Goal: Information Seeking & Learning: Get advice/opinions

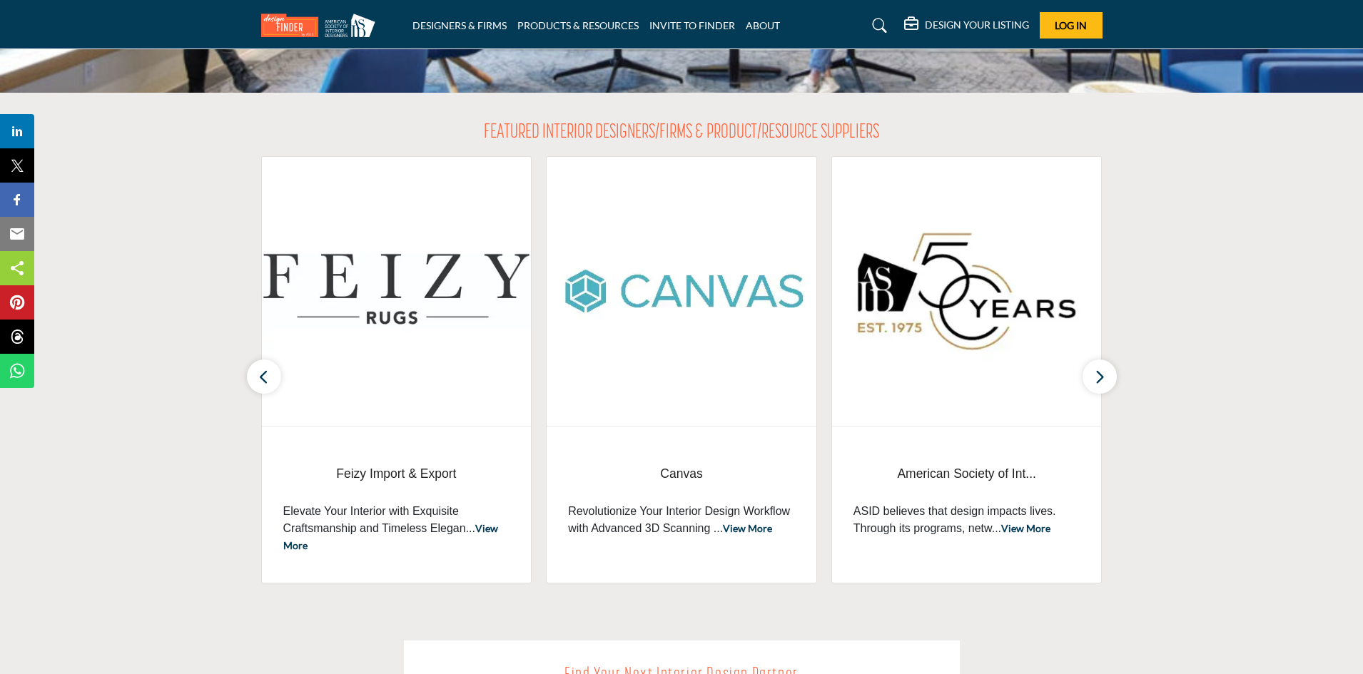
scroll to position [428, 0]
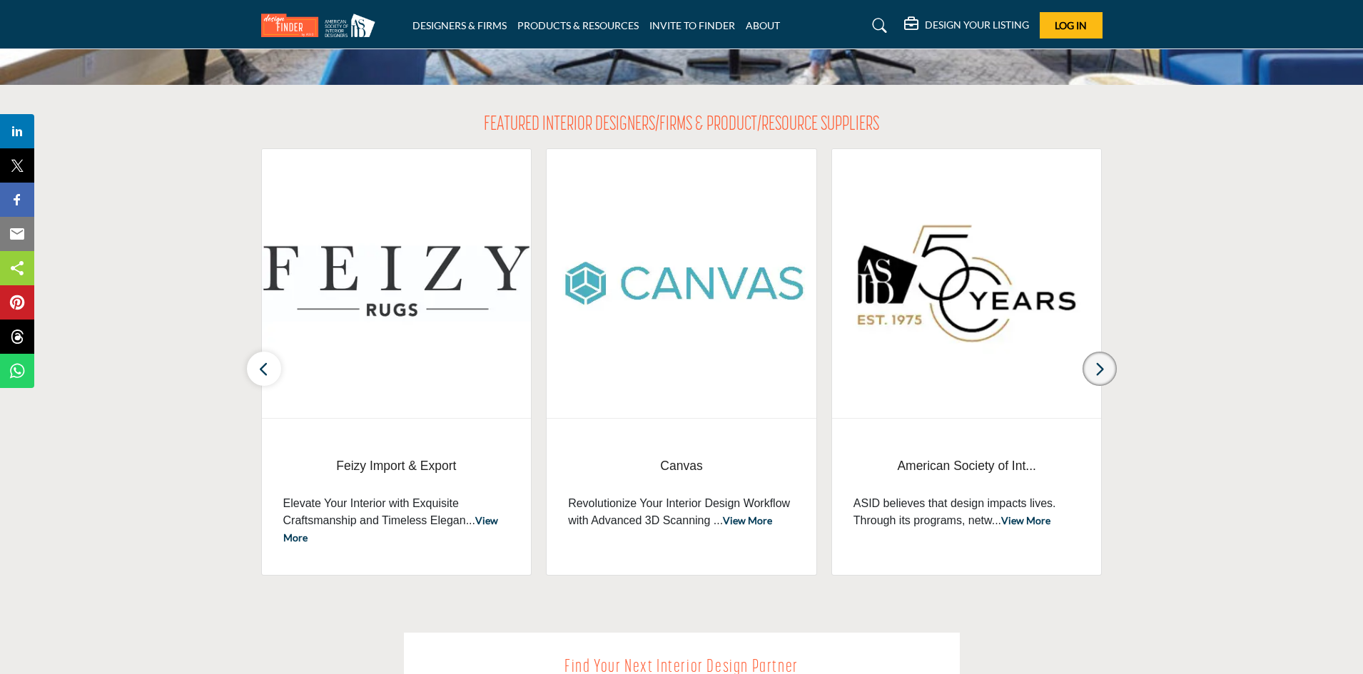
click at [1099, 372] on icon "button" at bounding box center [1099, 369] width 11 height 18
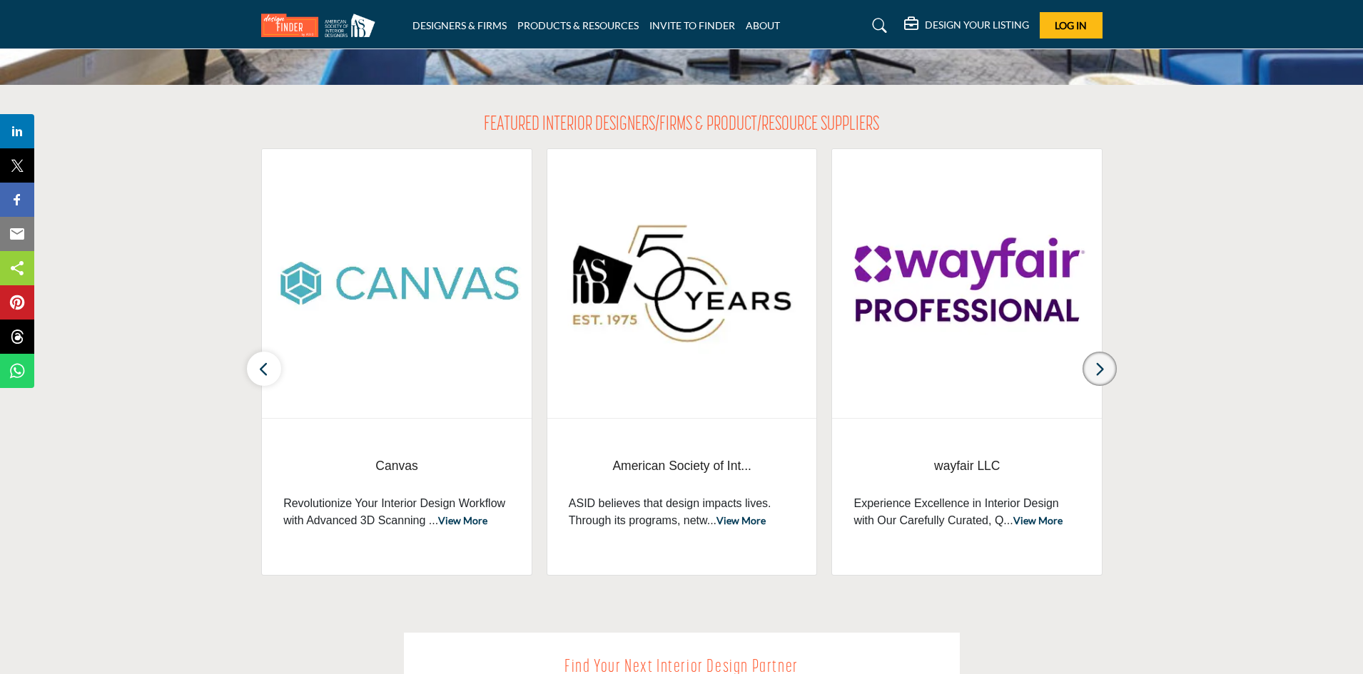
click at [1099, 372] on icon "button" at bounding box center [1099, 369] width 11 height 18
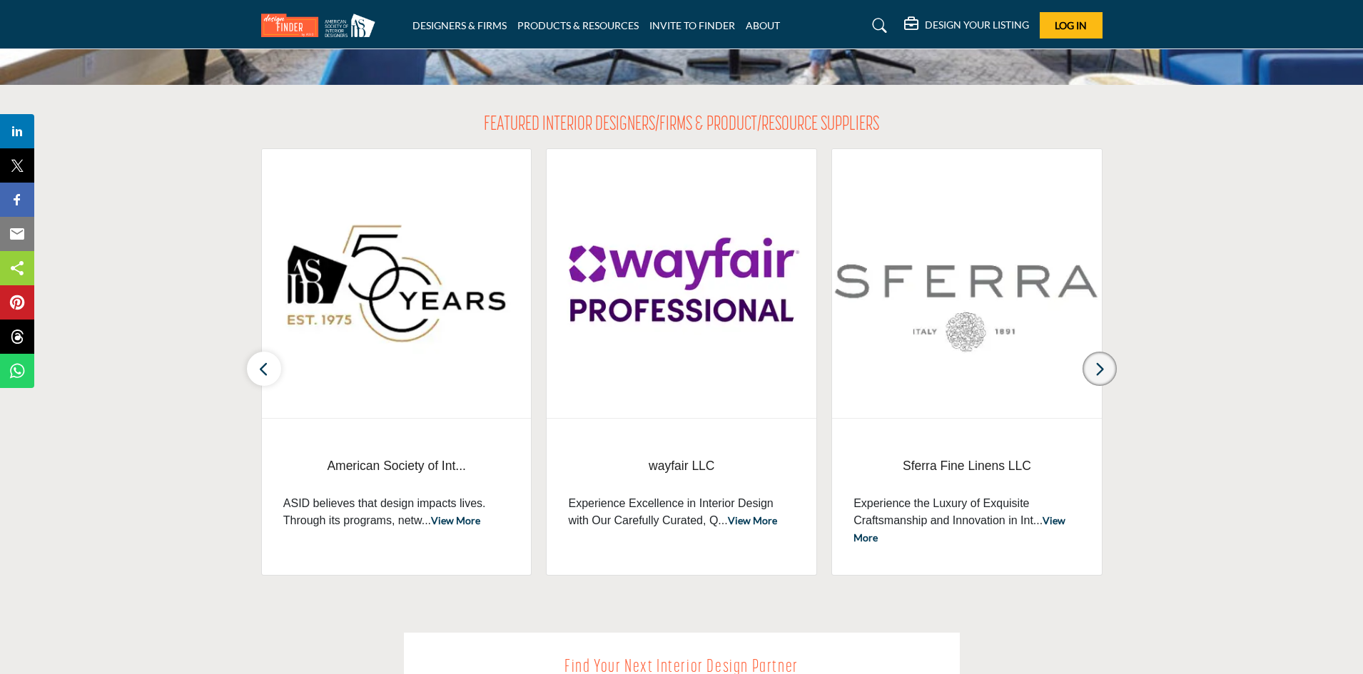
click at [1099, 372] on icon "button" at bounding box center [1099, 369] width 11 height 18
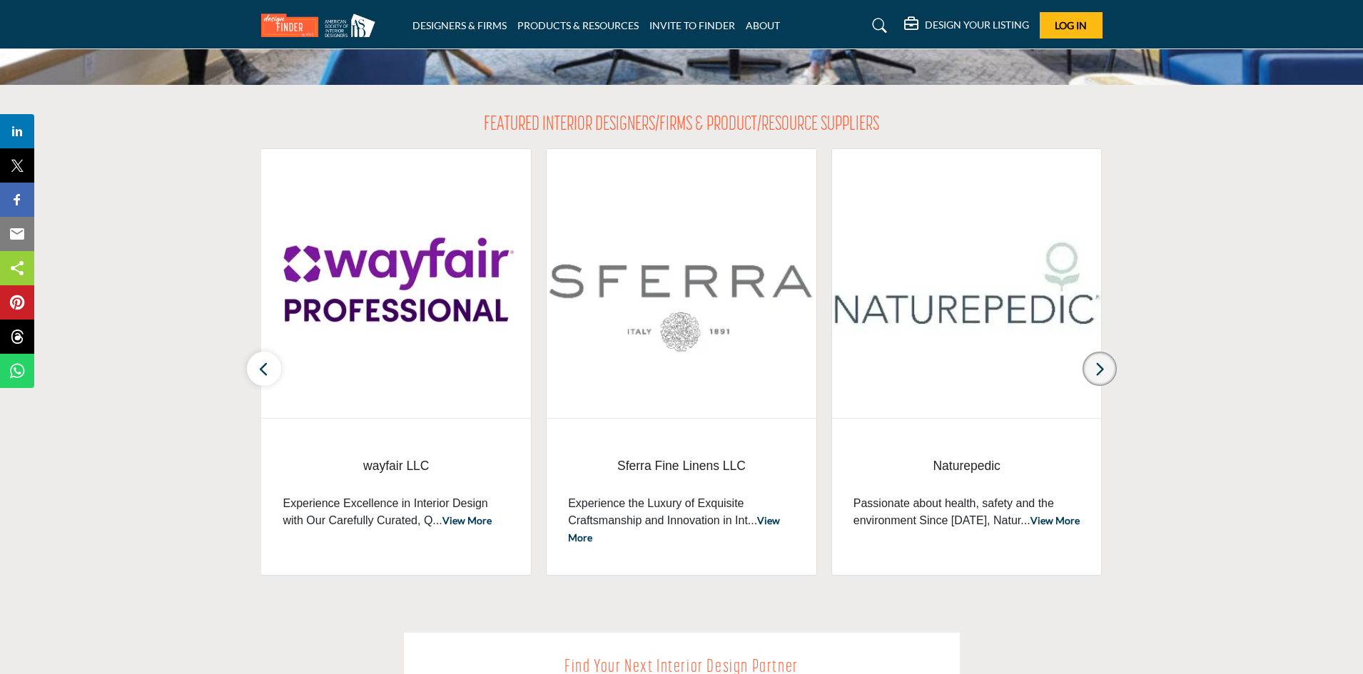
click at [1099, 372] on icon "button" at bounding box center [1099, 369] width 11 height 18
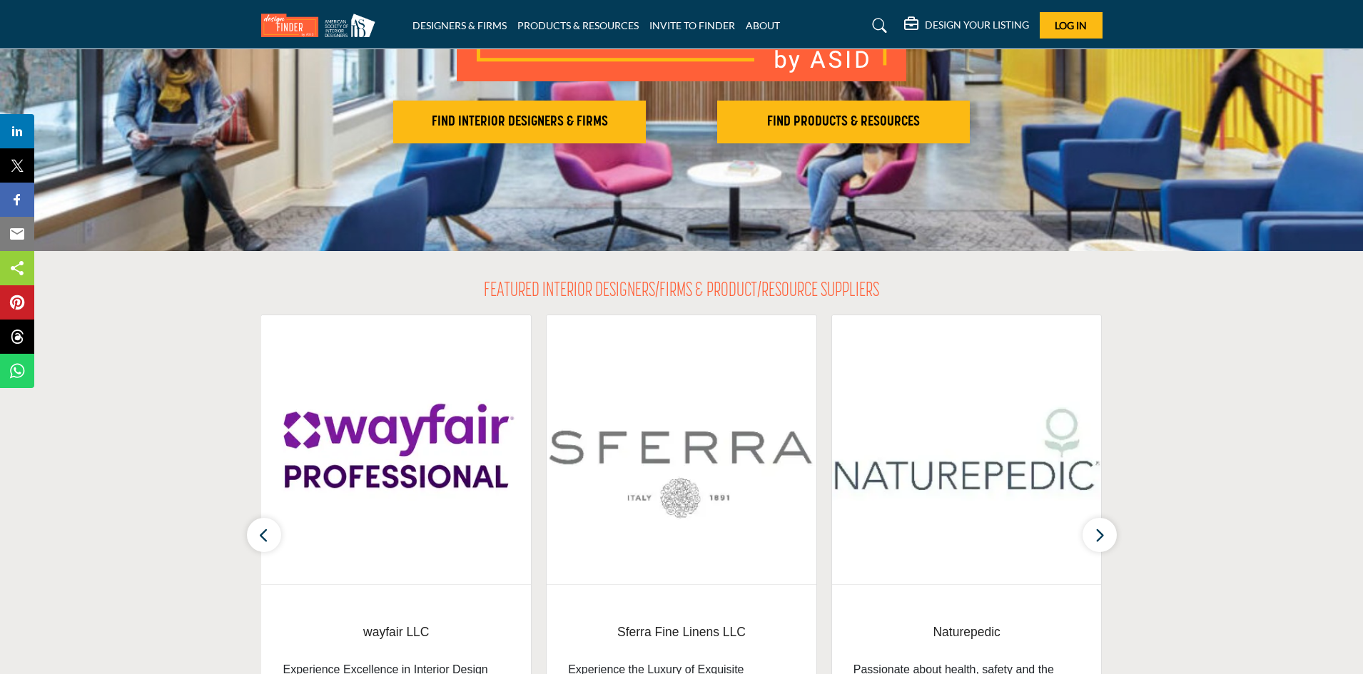
scroll to position [71, 0]
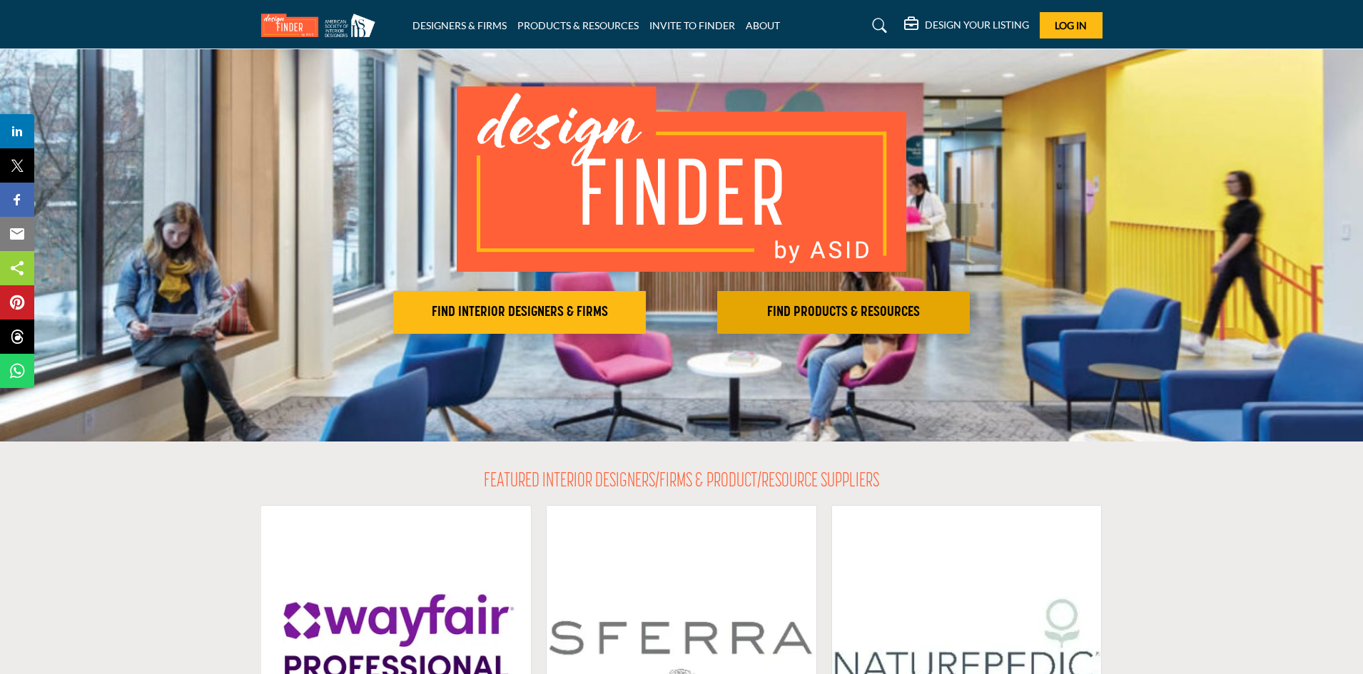
click at [641, 313] on h2 "FIND PRODUCTS & RESOURCES" at bounding box center [519, 312] width 244 height 17
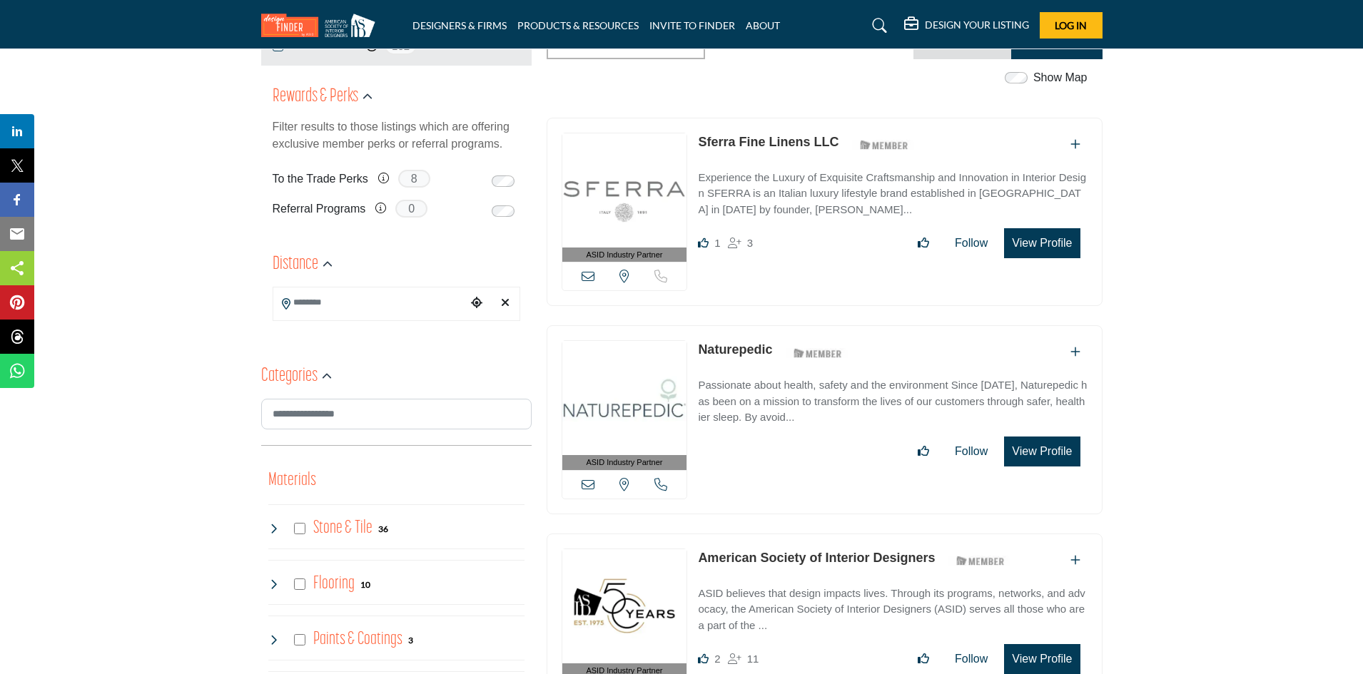
scroll to position [285, 0]
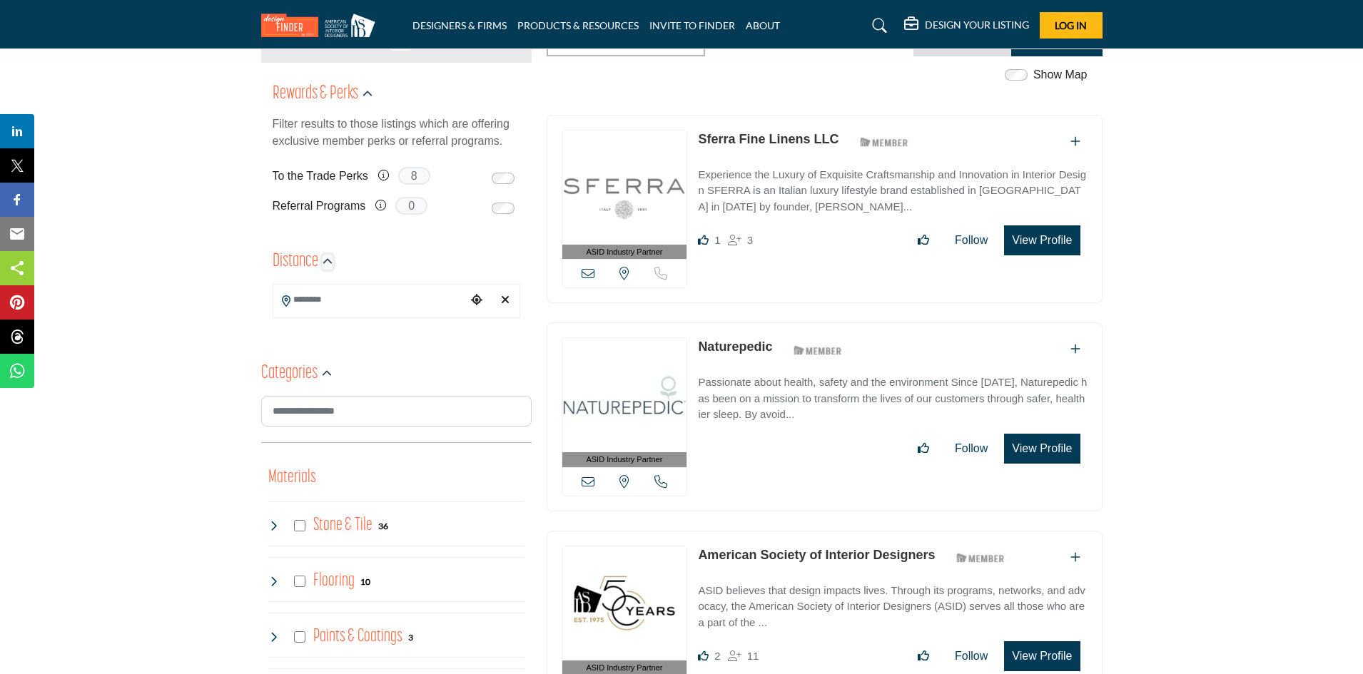
click at [325, 263] on icon "button" at bounding box center [327, 262] width 10 height 10
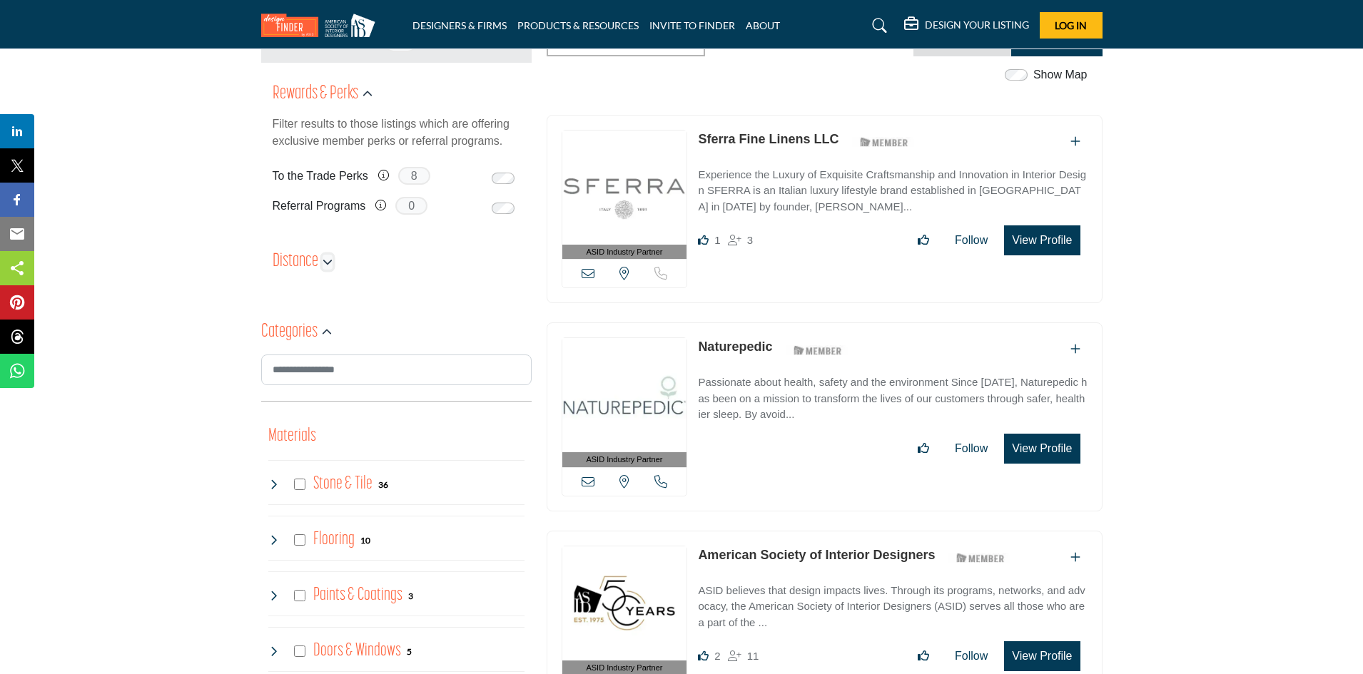
click at [330, 267] on button "button" at bounding box center [327, 262] width 10 height 15
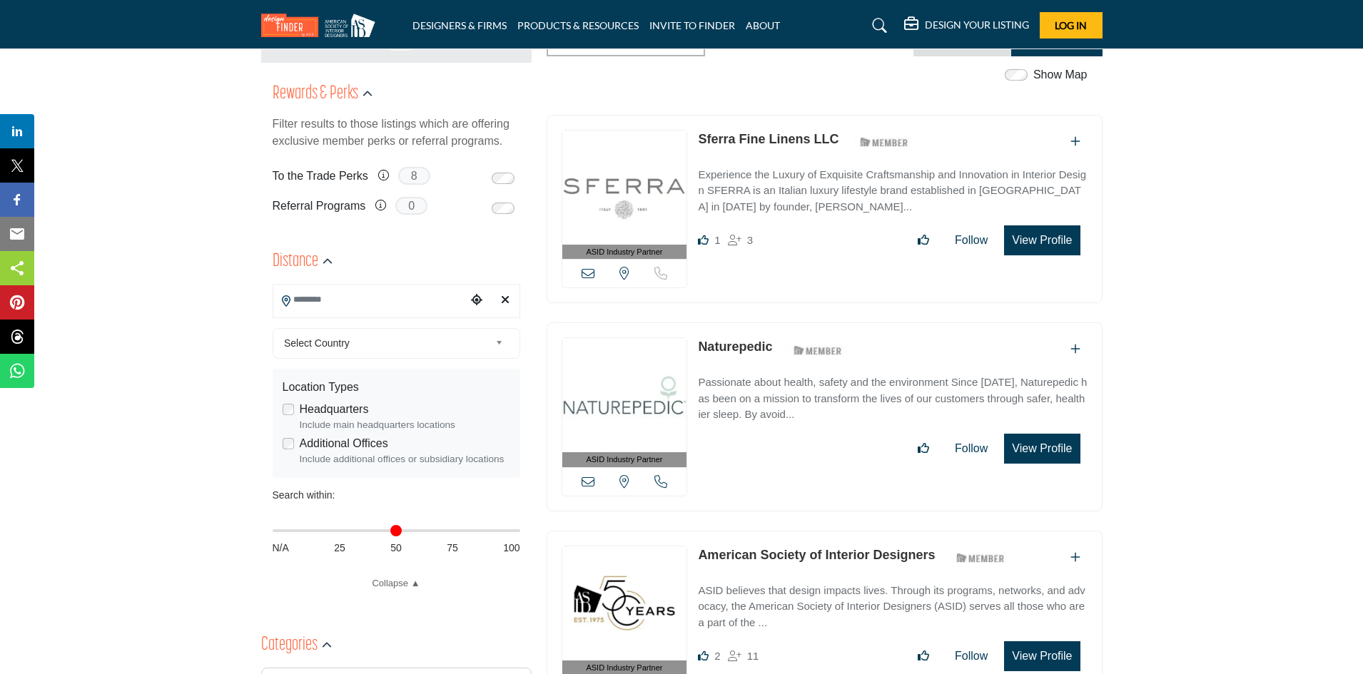
click at [347, 306] on input "Search Location" at bounding box center [369, 299] width 193 height 28
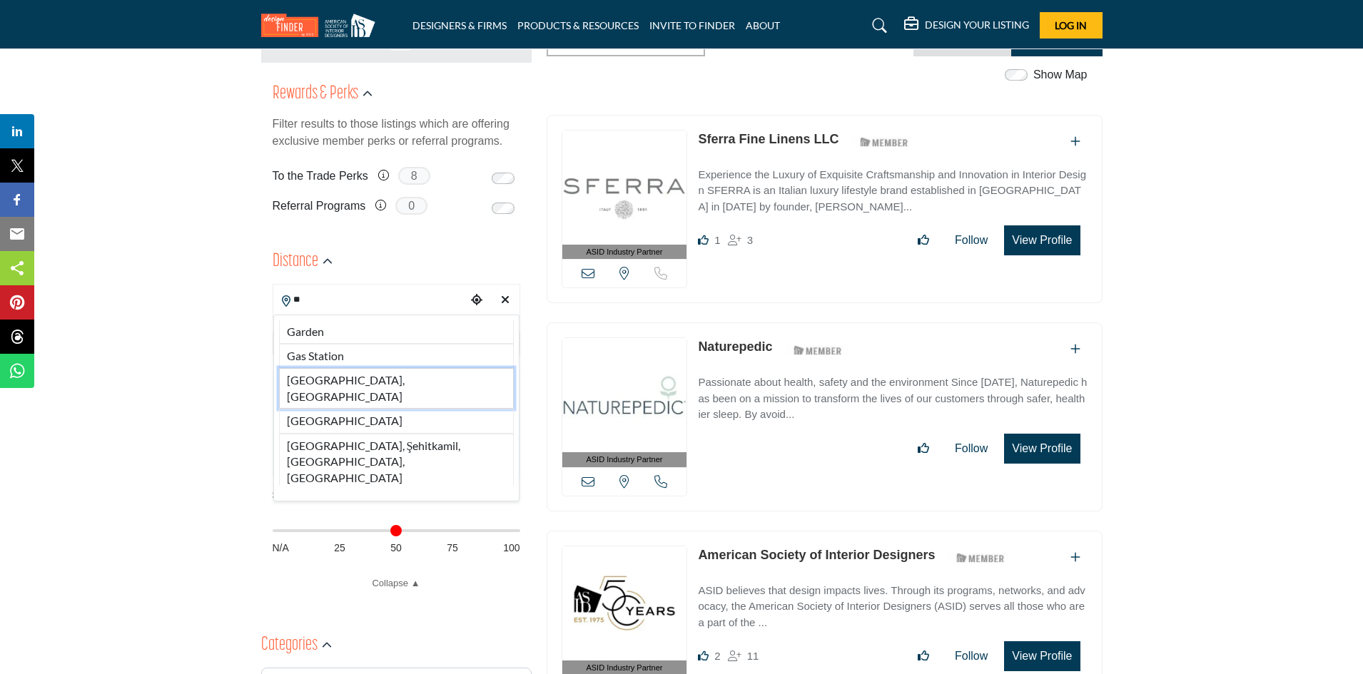
click at [335, 375] on li "GA, USA" at bounding box center [396, 388] width 235 height 41
type input "*******"
type input "***"
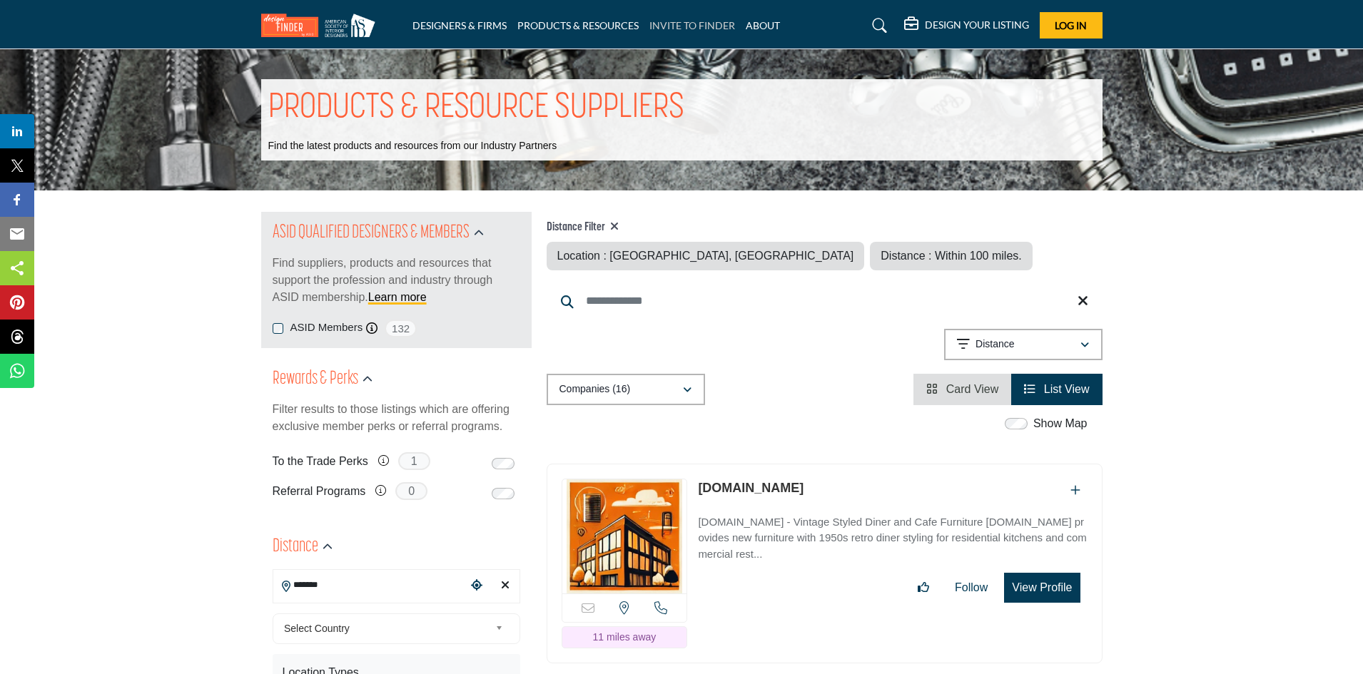
click at [718, 29] on link "INVITE TO FINDER" at bounding box center [692, 25] width 86 height 12
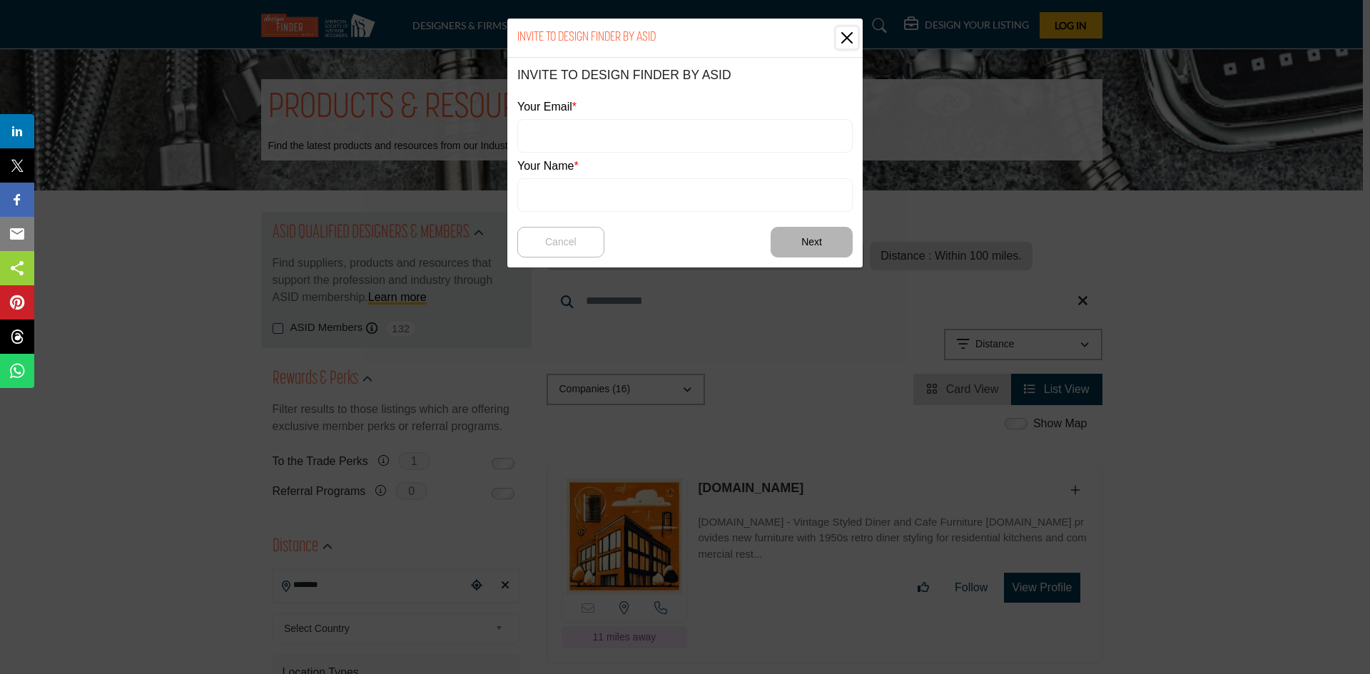
click at [848, 34] on button "Close" at bounding box center [846, 37] width 21 height 21
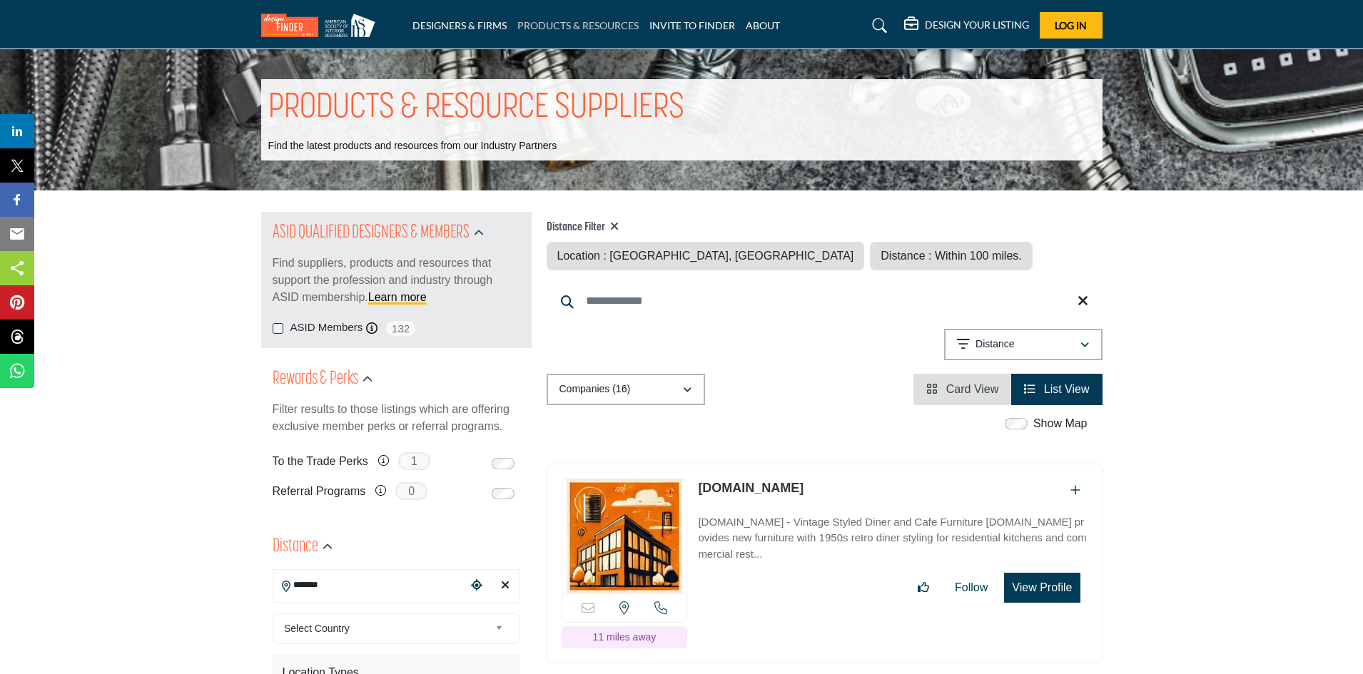
click at [572, 24] on link "PRODUCTS & RESOURCES" at bounding box center [577, 25] width 121 height 12
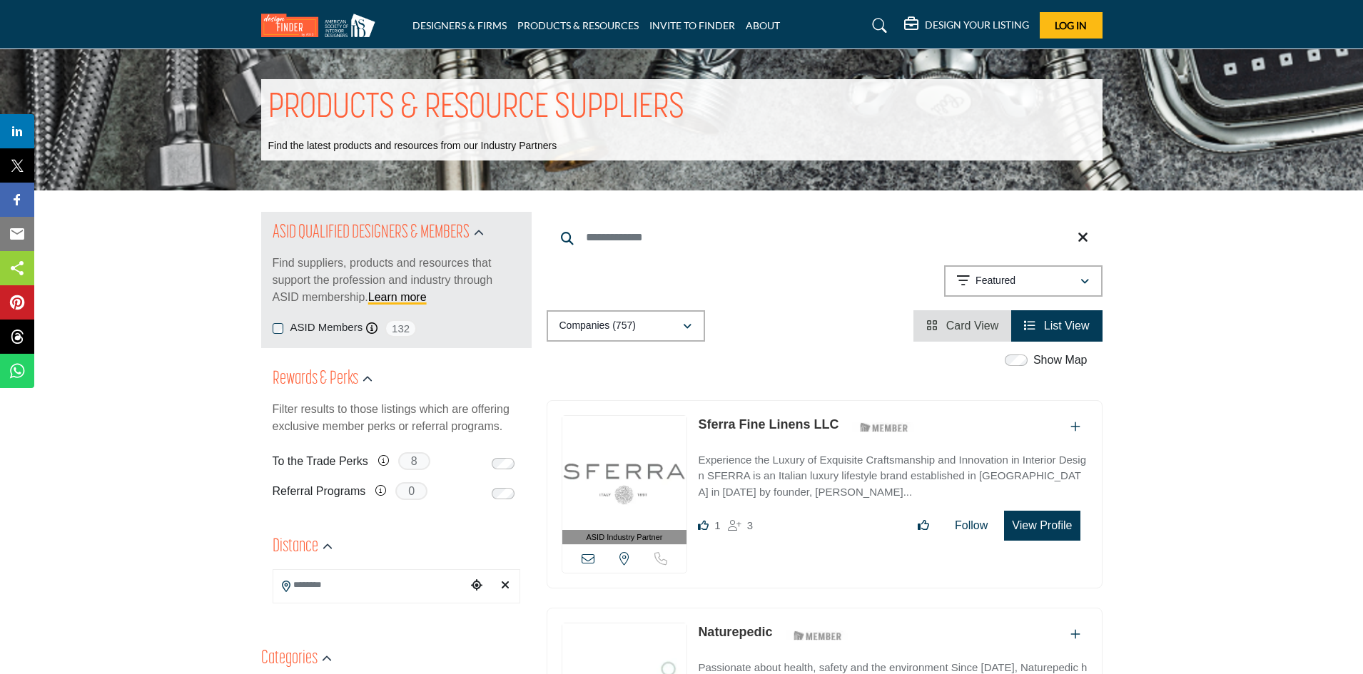
click at [970, 25] on h5 "DESIGN YOUR LISTING" at bounding box center [977, 25] width 104 height 13
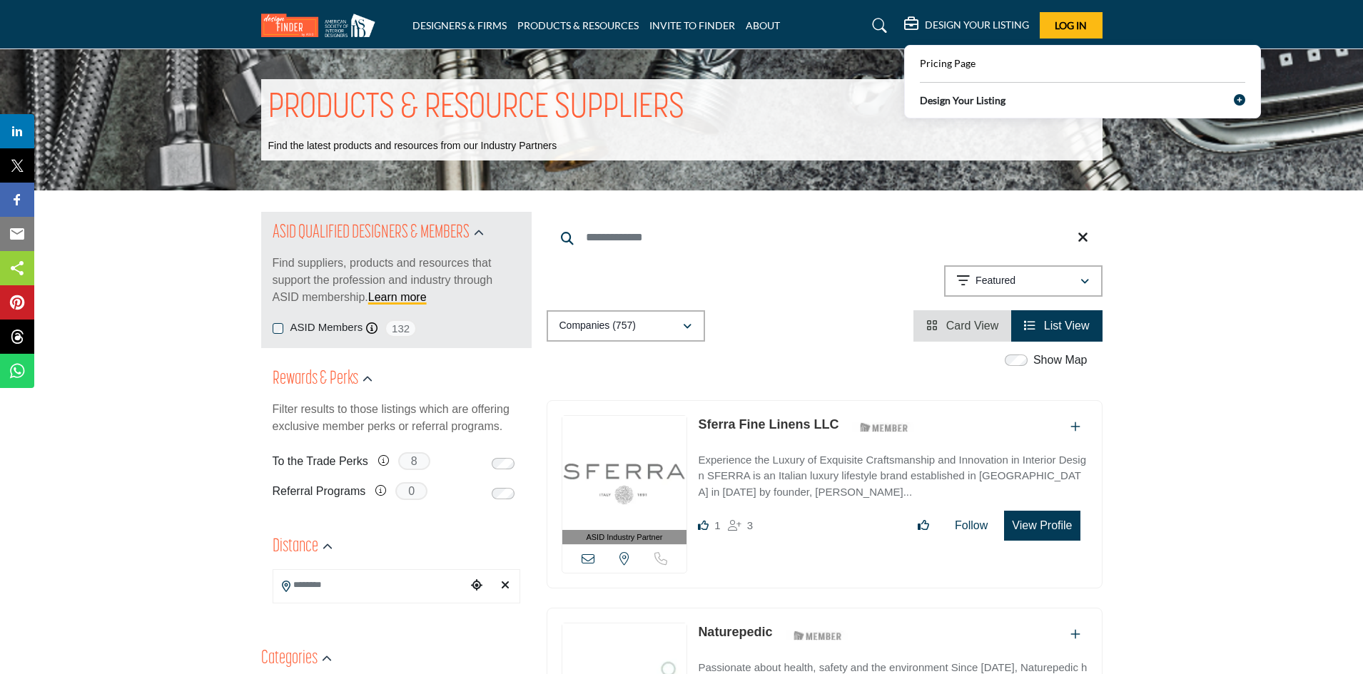
click at [1236, 98] on icon at bounding box center [1239, 99] width 11 height 11
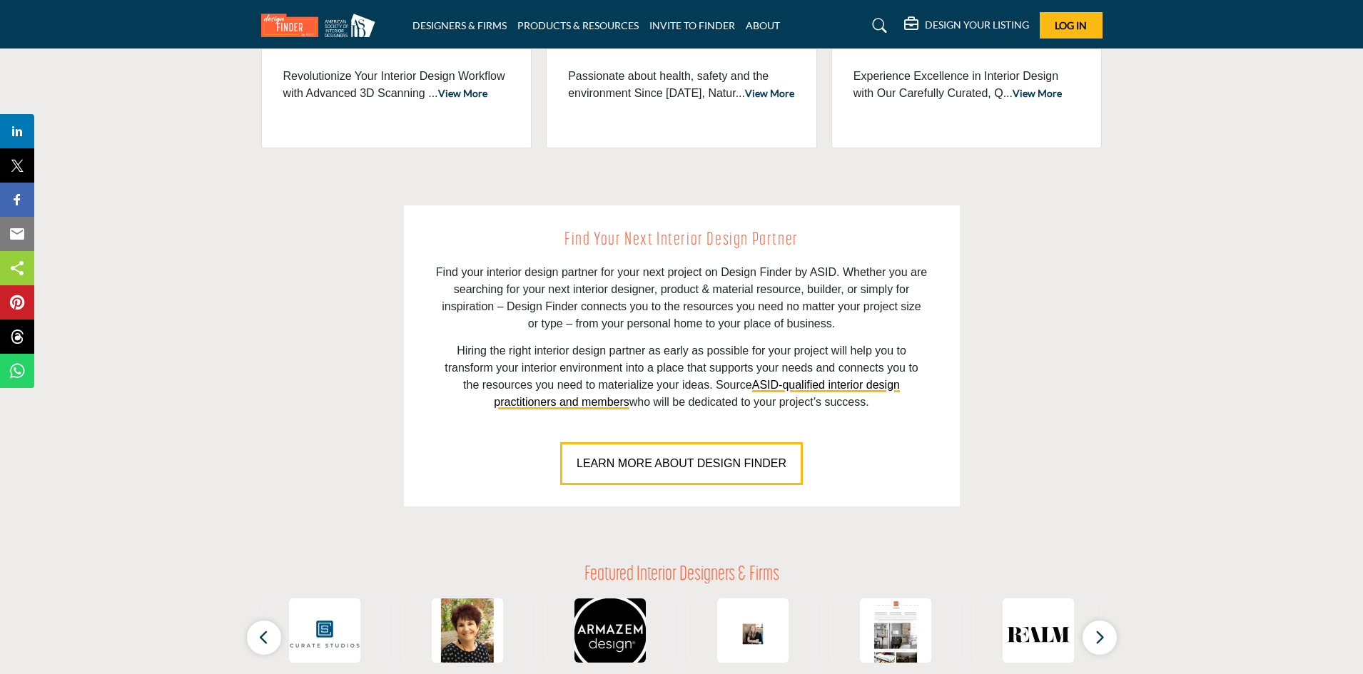
scroll to position [856, 0]
click at [759, 472] on button "LEARN MORE ABOUT DESIGN FINDER" at bounding box center [681, 463] width 243 height 43
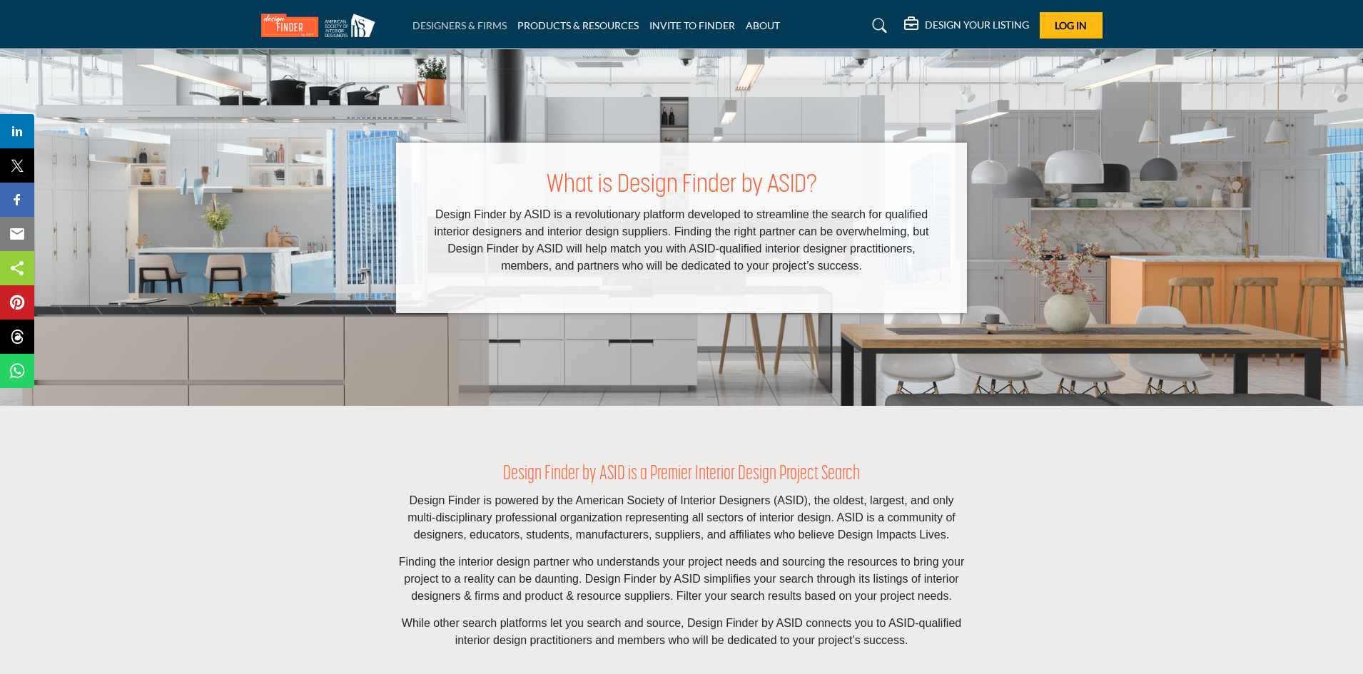
click at [446, 21] on link "DESIGNERS & FIRMS" at bounding box center [459, 25] width 94 height 12
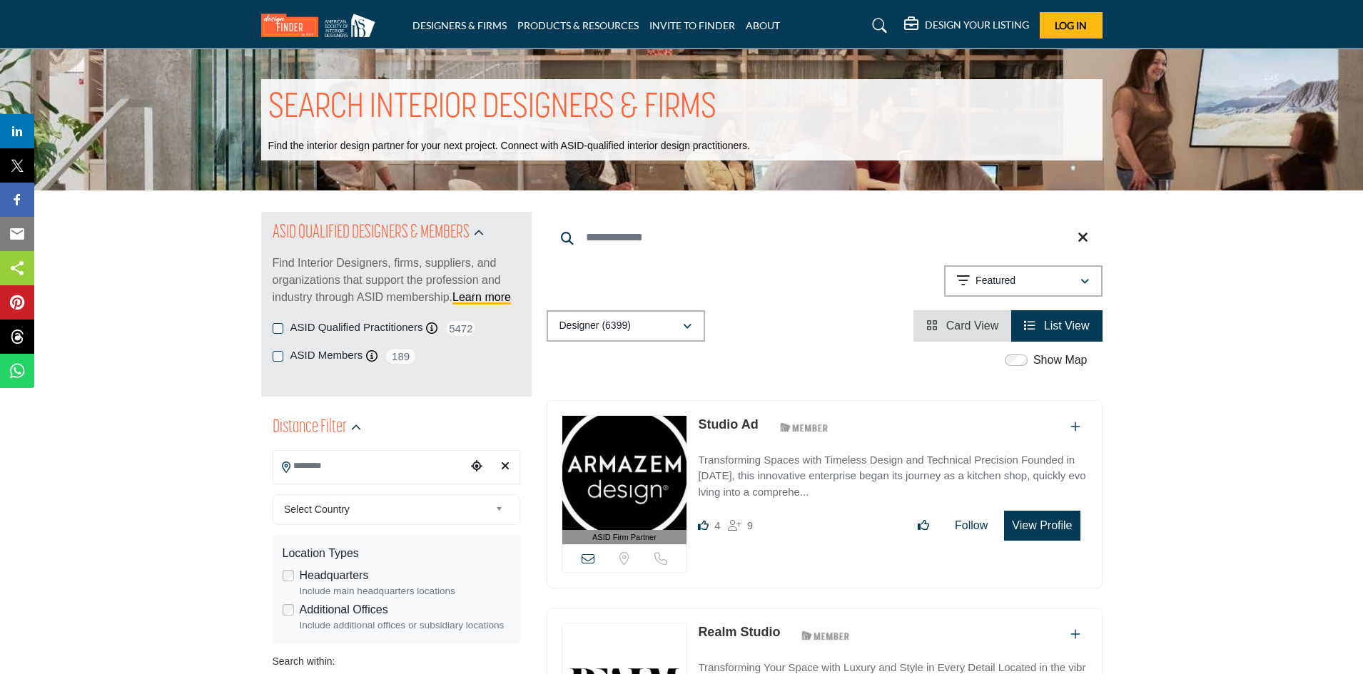
click at [337, 474] on input "Search Location" at bounding box center [369, 466] width 193 height 28
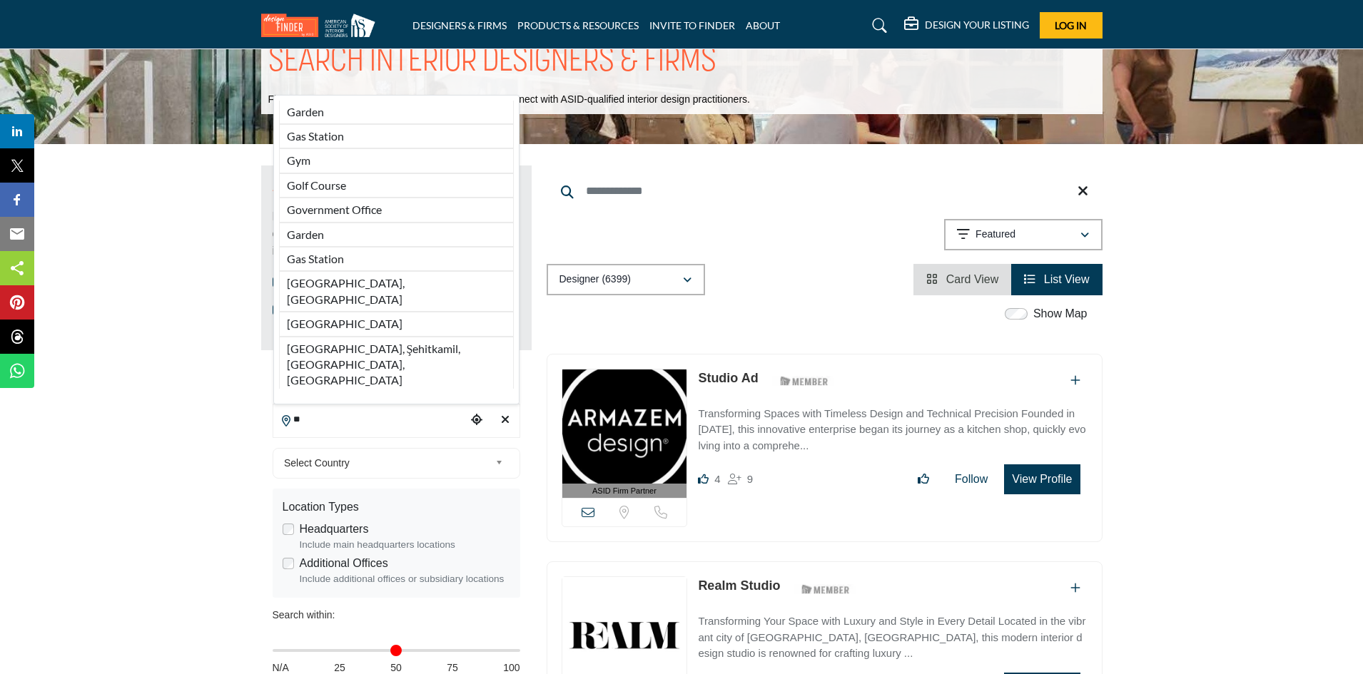
scroll to position [71, 0]
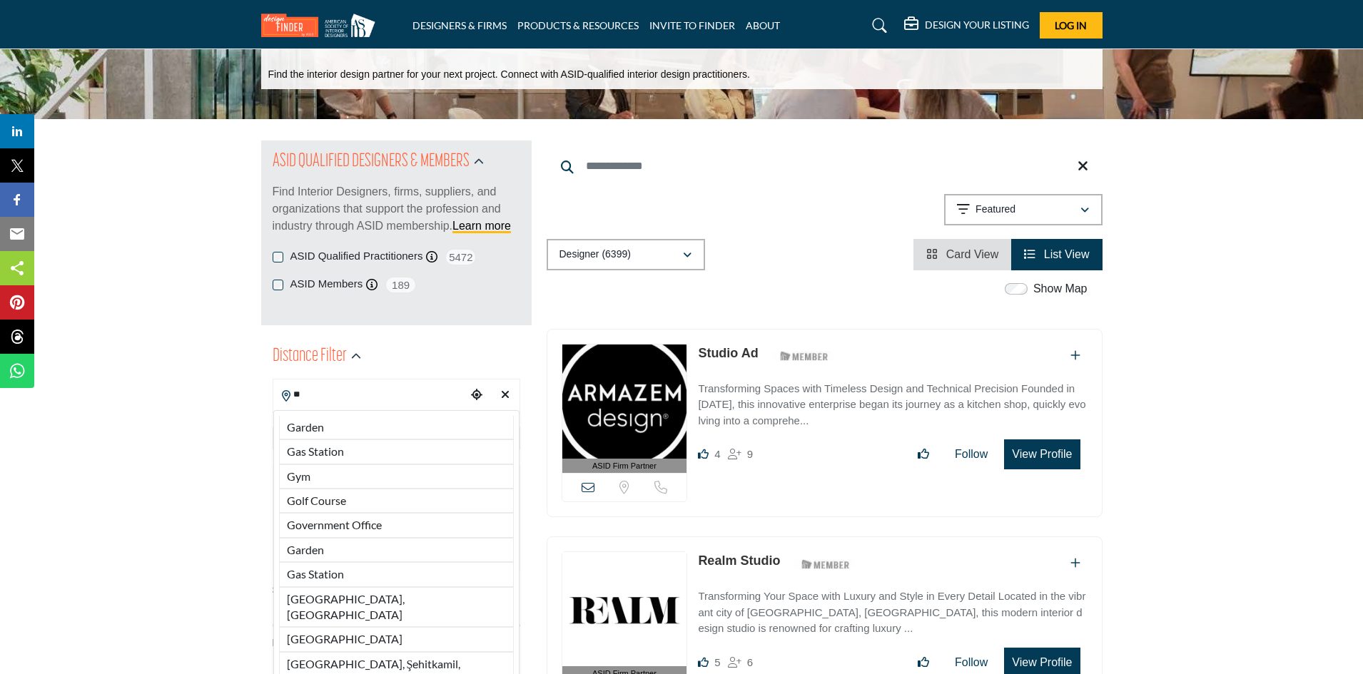
click at [324, 397] on input "**" at bounding box center [369, 395] width 193 height 28
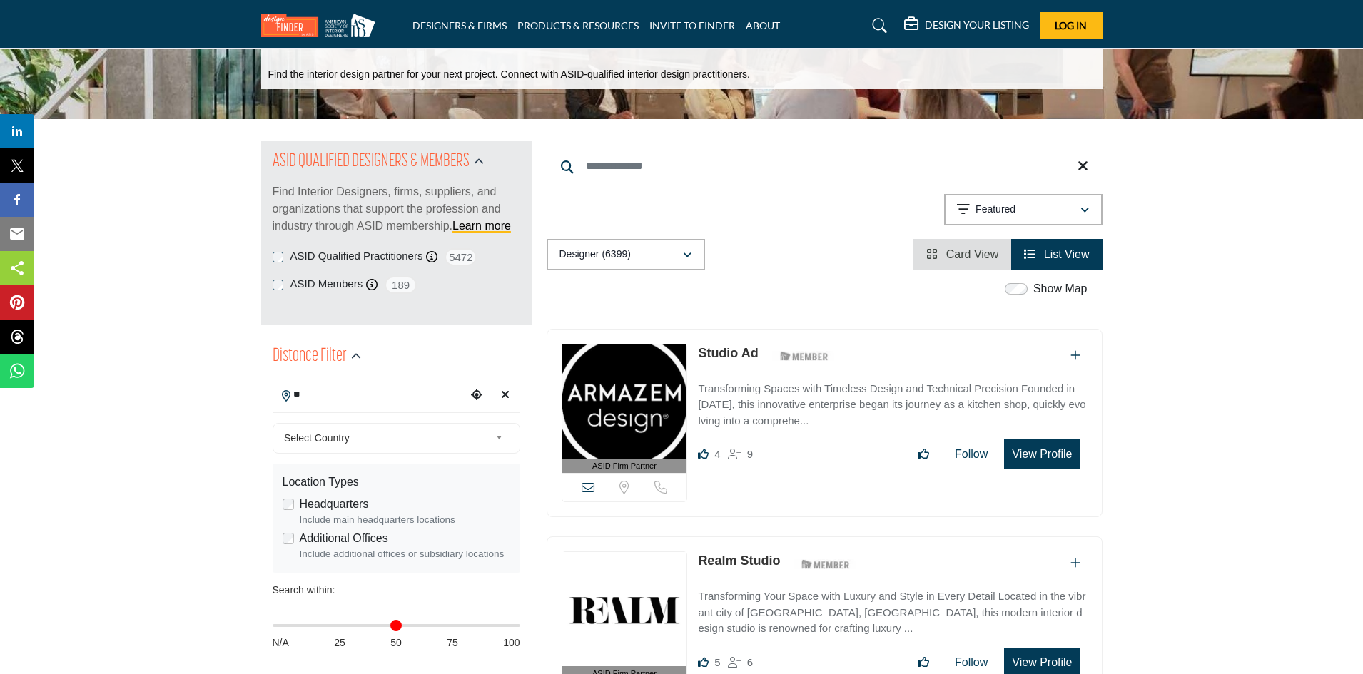
drag, startPoint x: 271, startPoint y: 387, endPoint x: 258, endPoint y: 388, distance: 12.9
click at [425, 402] on input "**********" at bounding box center [369, 395] width 193 height 28
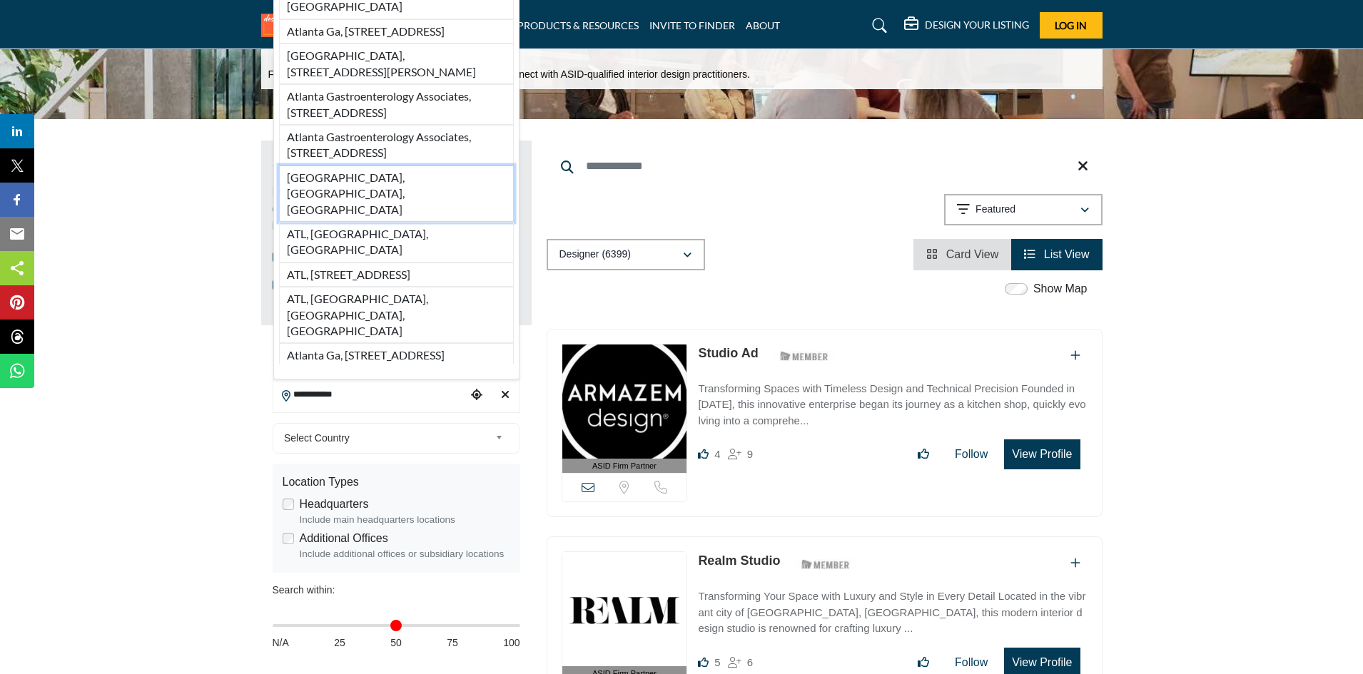
click at [329, 222] on li "Atlanta, GA, USA" at bounding box center [396, 194] width 235 height 56
type input "**********"
type input "***"
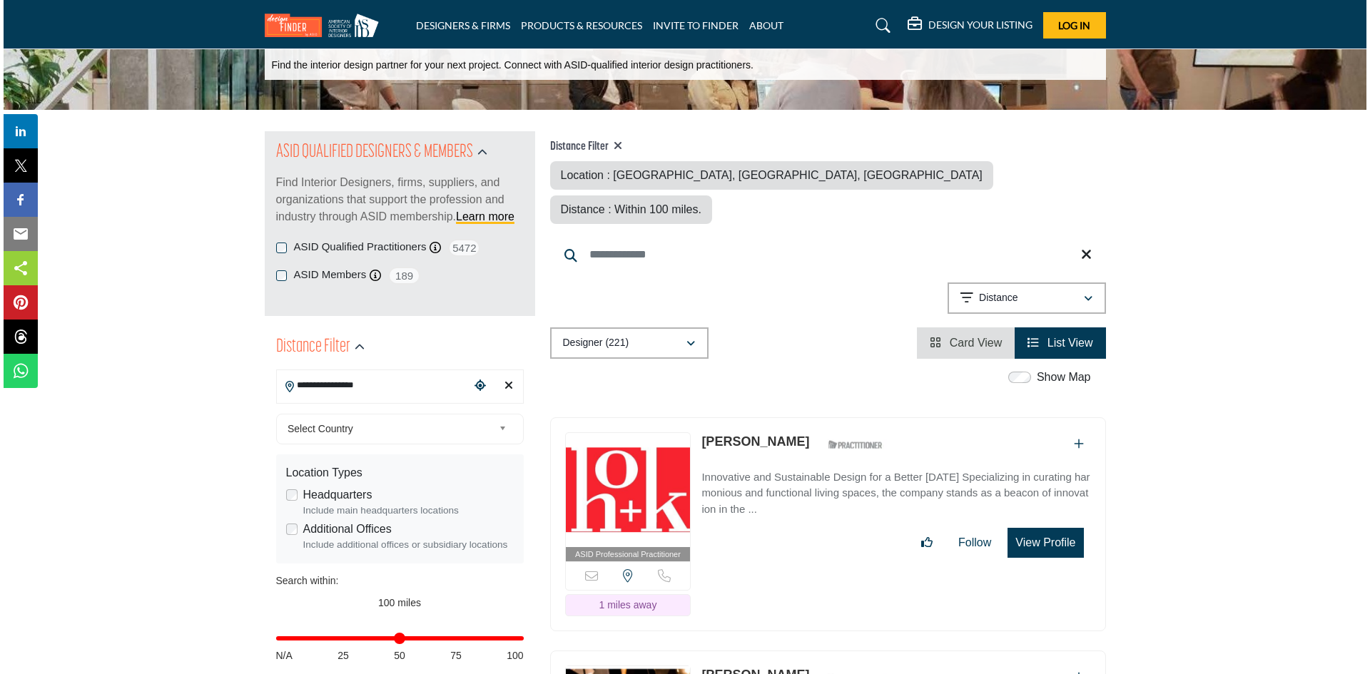
scroll to position [285, 0]
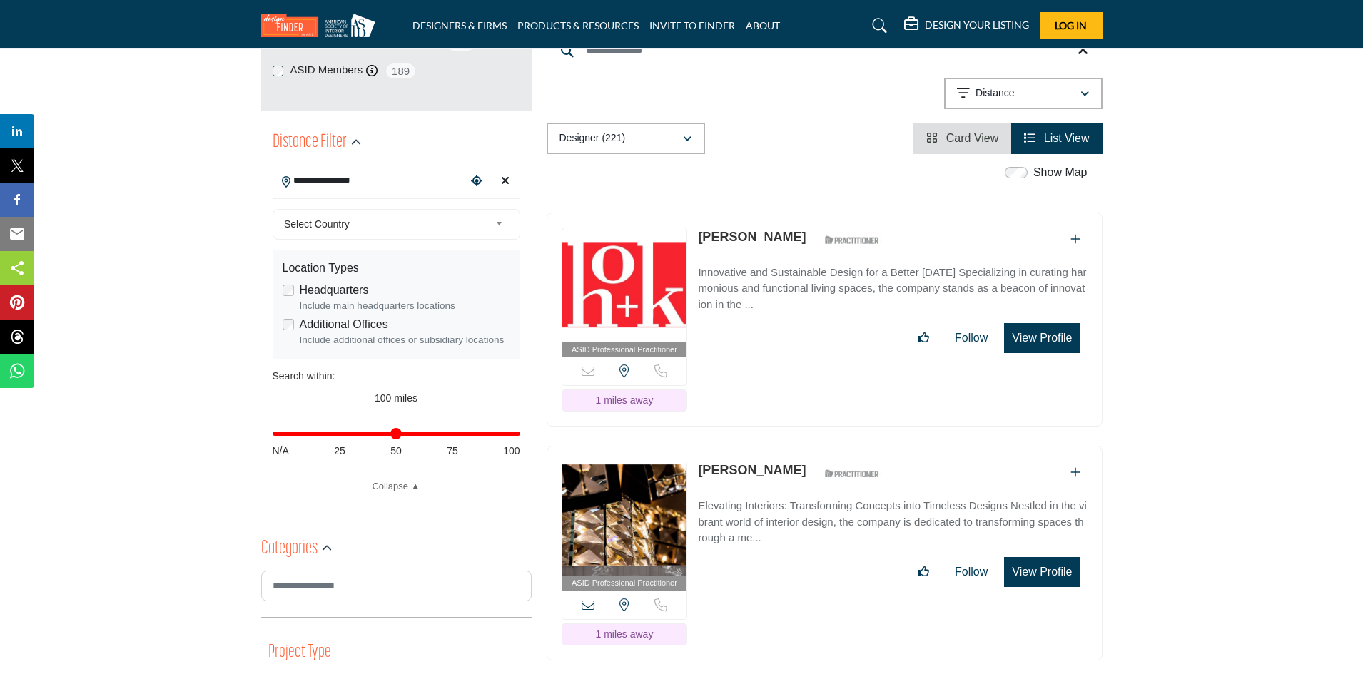
click at [1045, 323] on button "View Profile" at bounding box center [1042, 338] width 76 height 30
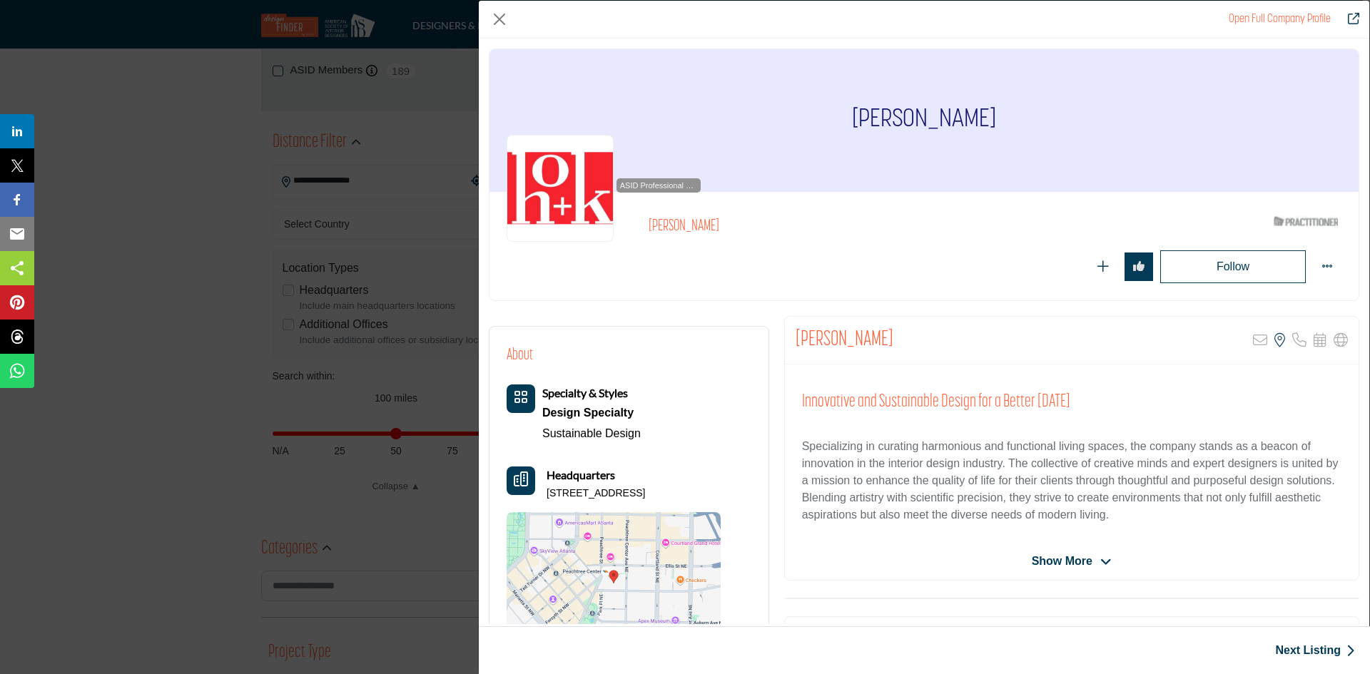
click at [1072, 558] on span "Show More" at bounding box center [1062, 561] width 61 height 17
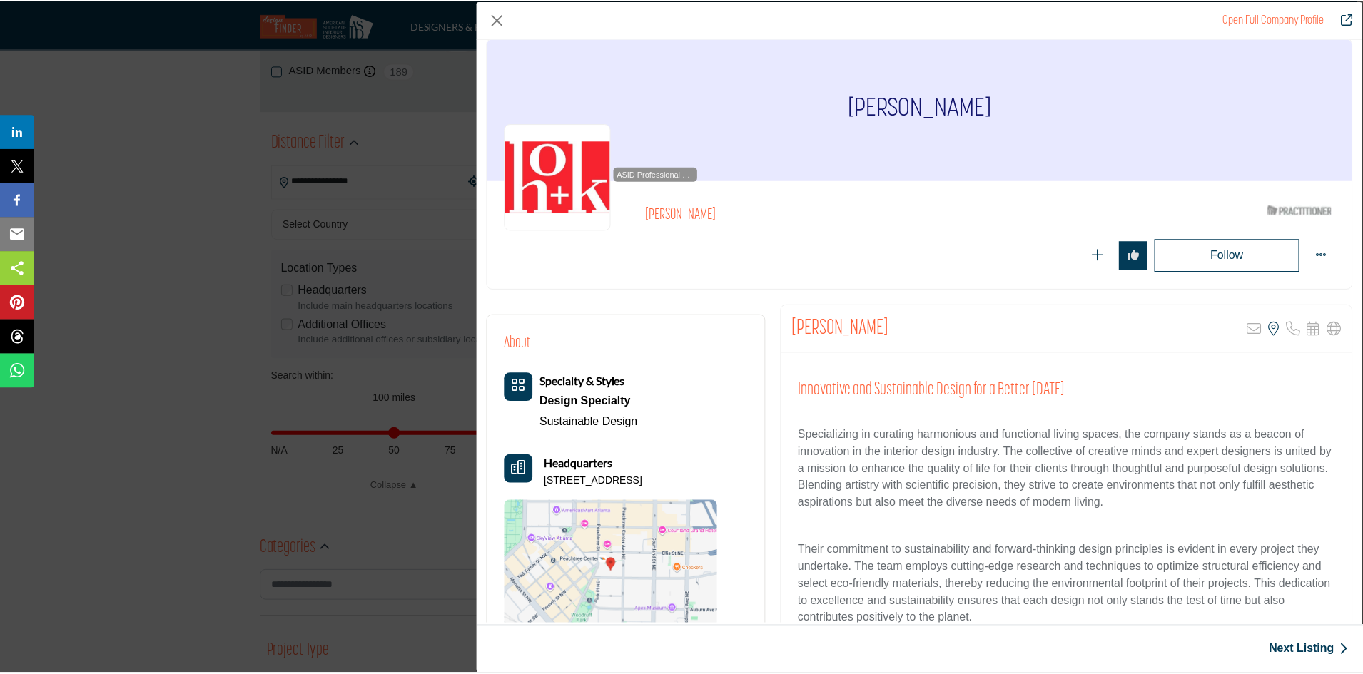
scroll to position [0, 0]
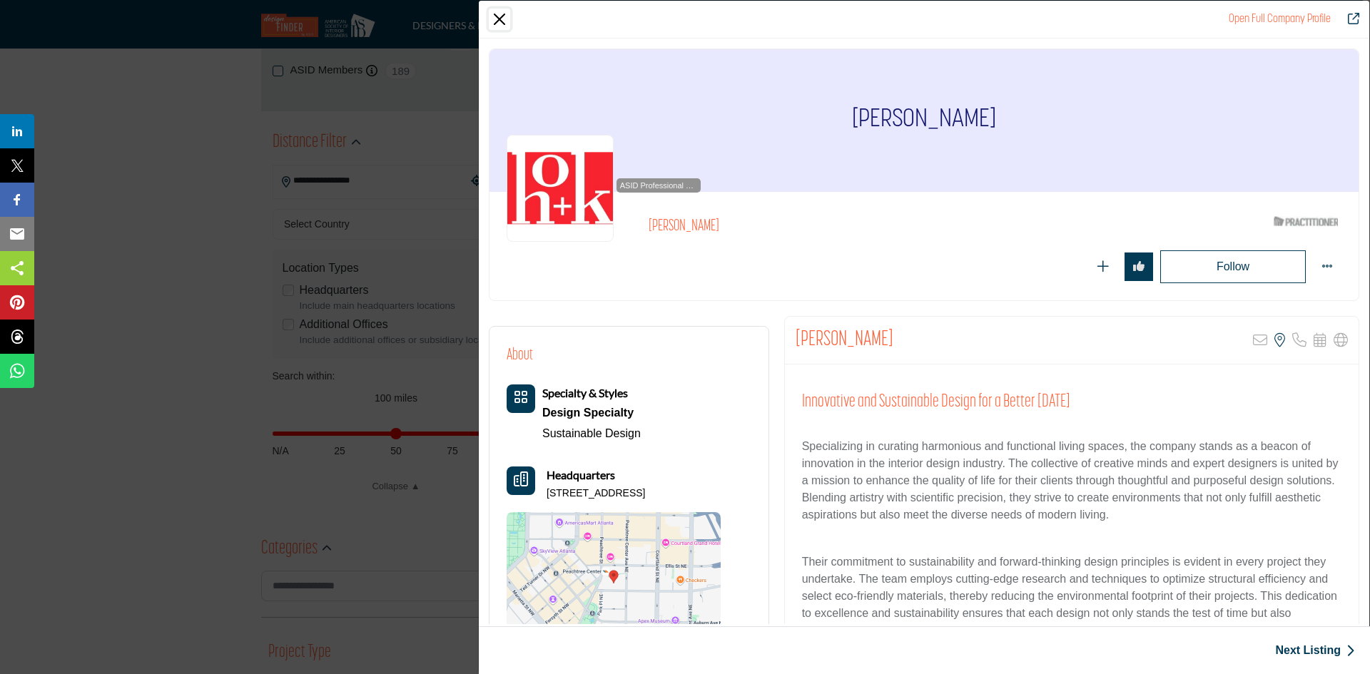
click at [504, 9] on button "Close" at bounding box center [499, 19] width 21 height 21
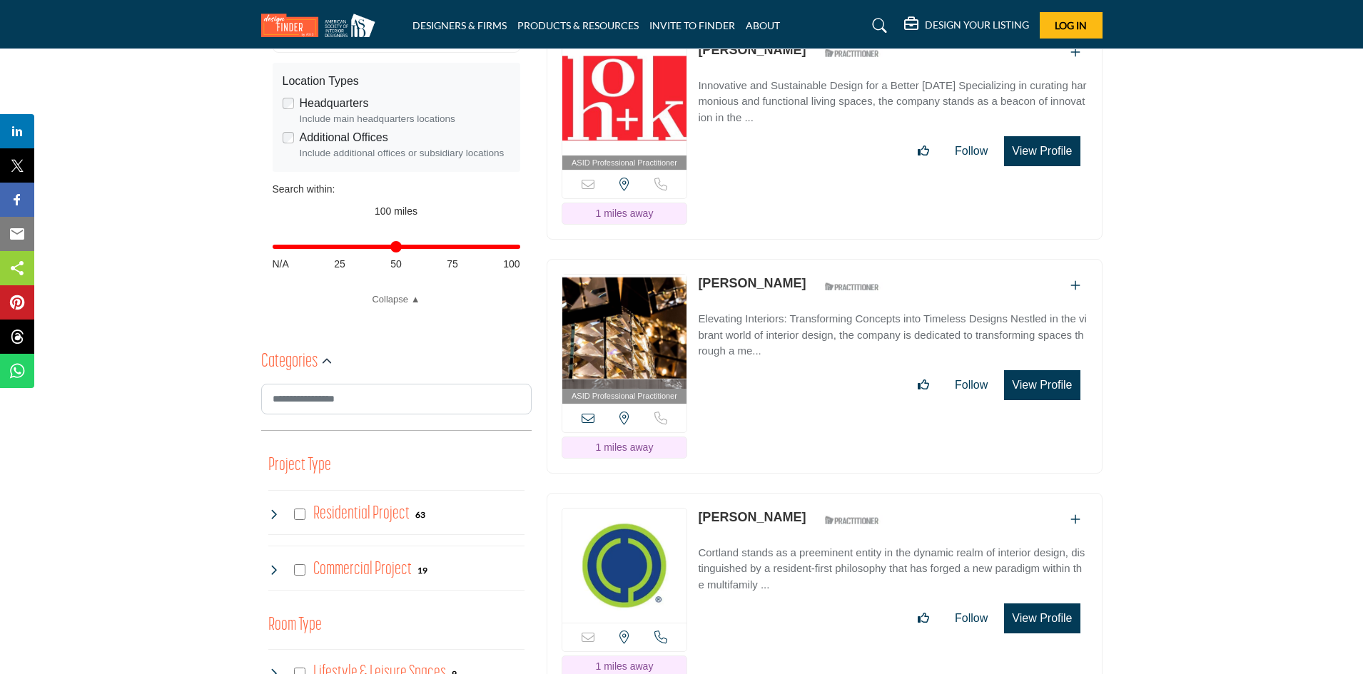
scroll to position [642, 0]
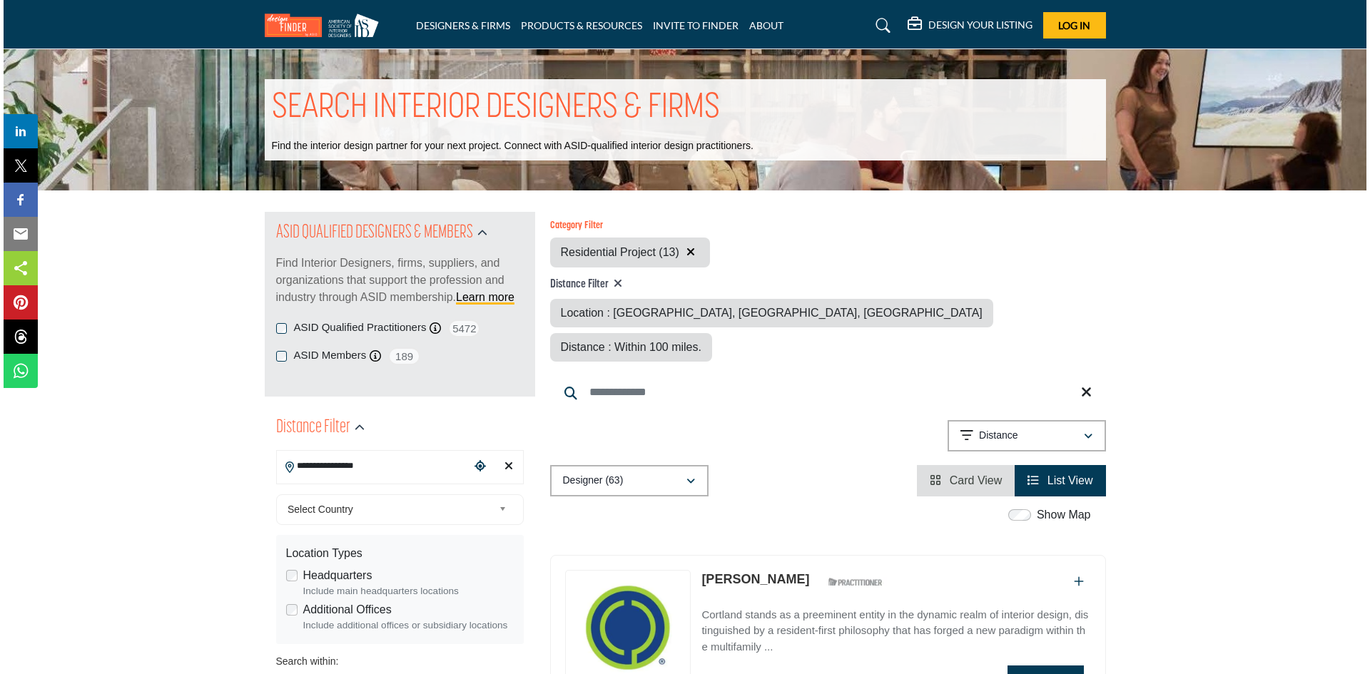
scroll to position [285, 0]
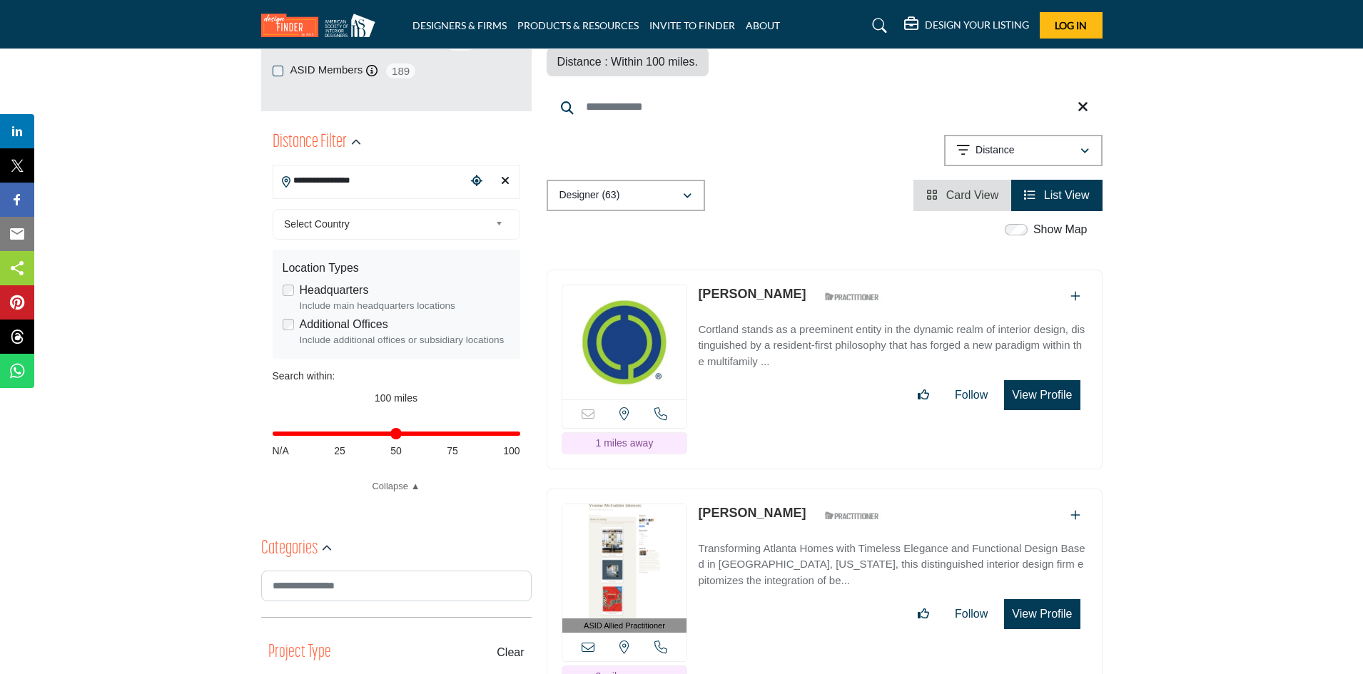
click at [1052, 380] on button "View Profile" at bounding box center [1042, 395] width 76 height 30
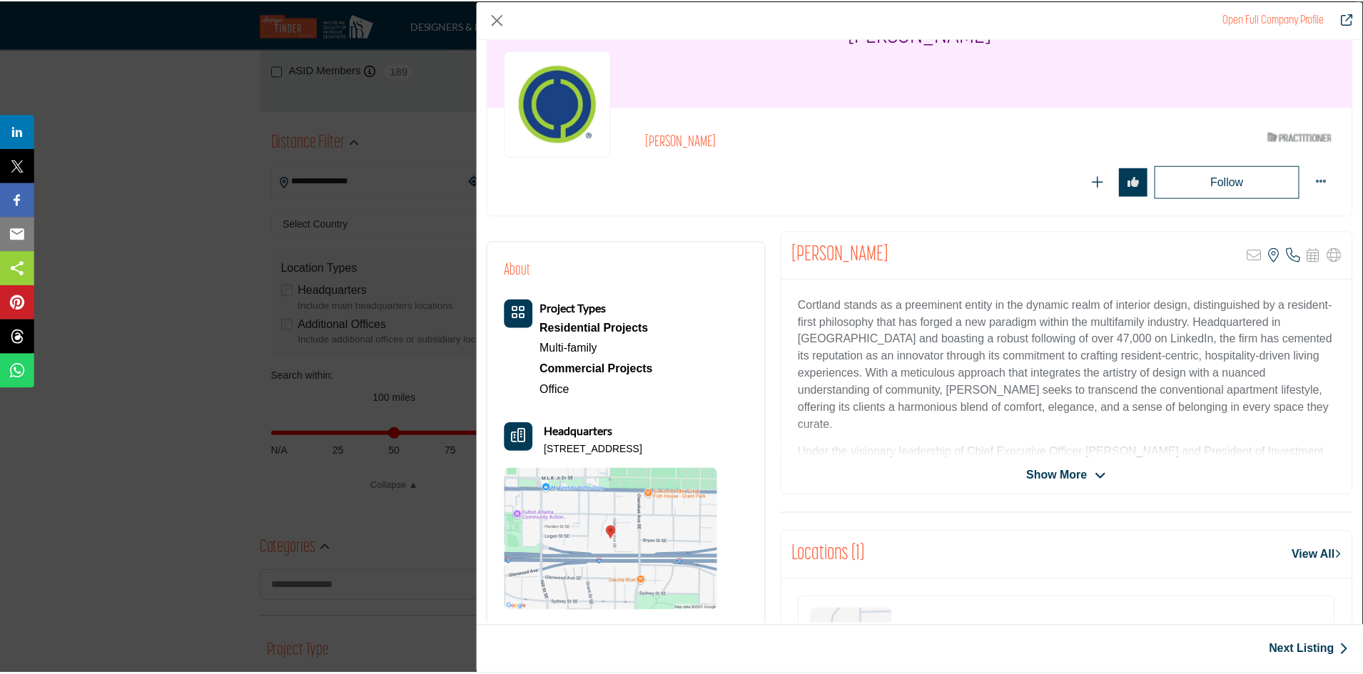
scroll to position [343, 0]
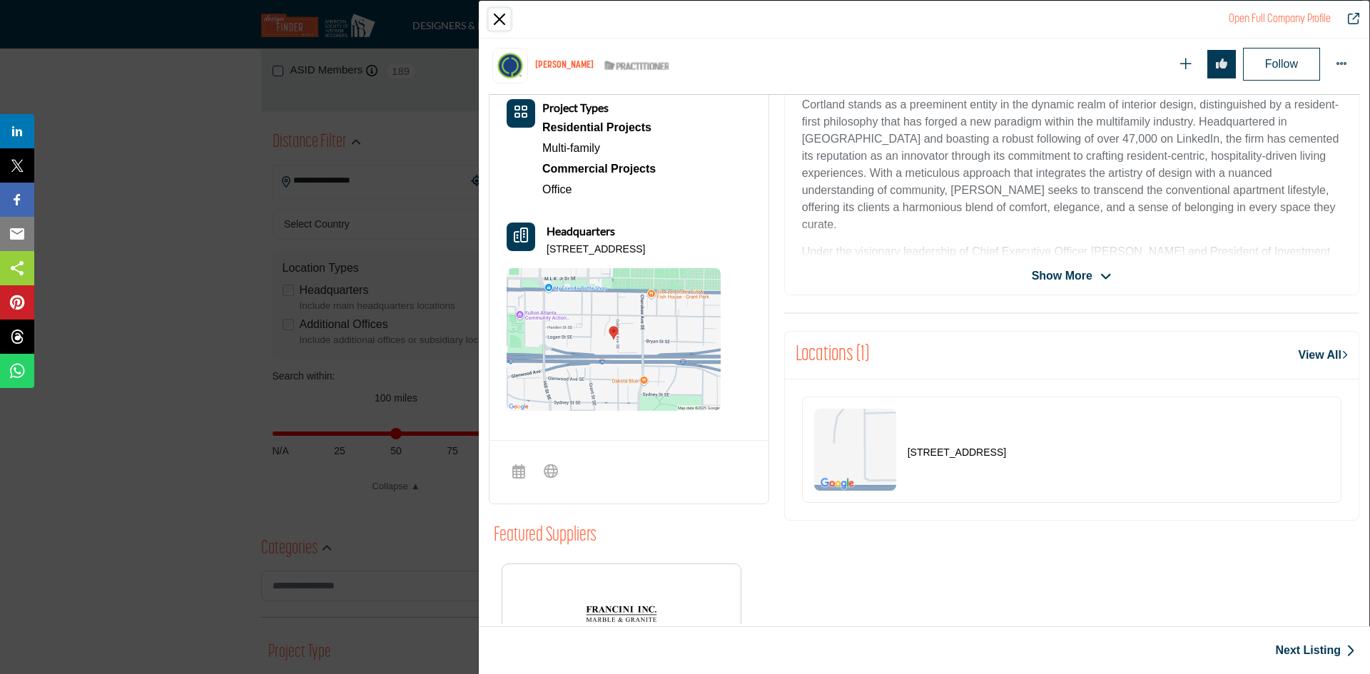
click at [500, 14] on button "Close" at bounding box center [499, 19] width 21 height 21
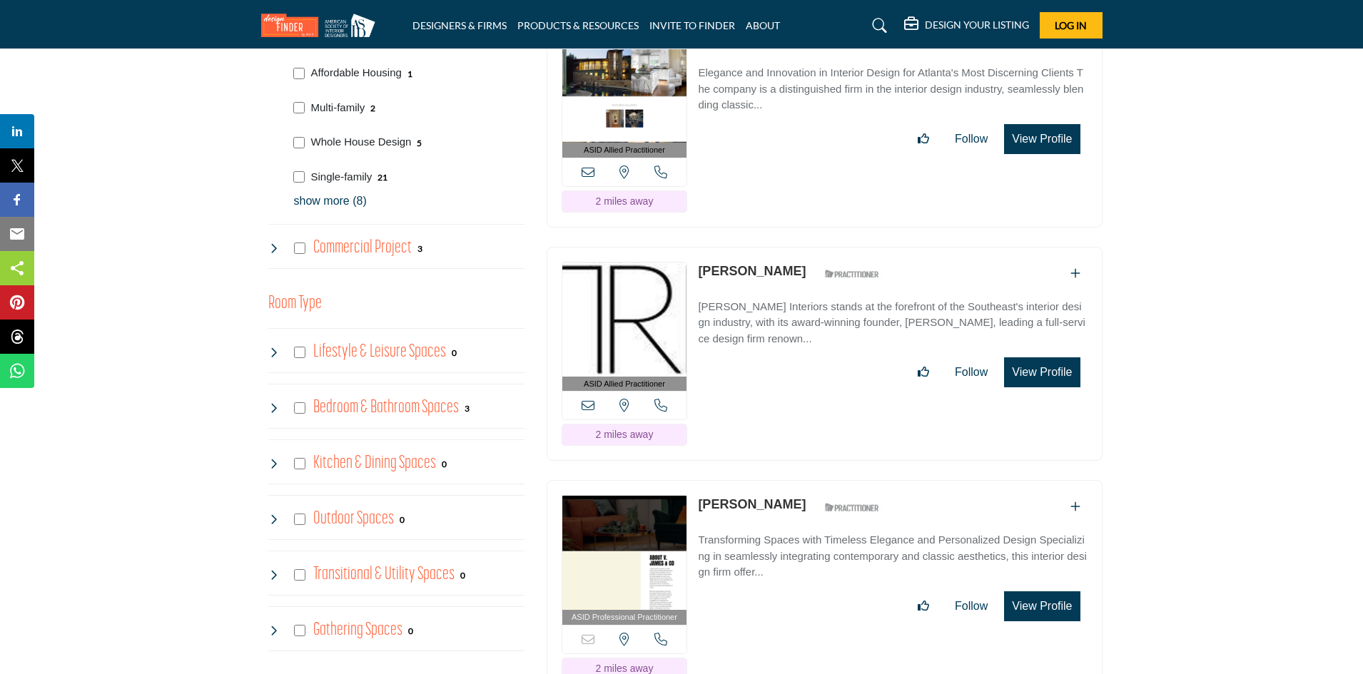
scroll to position [999, 0]
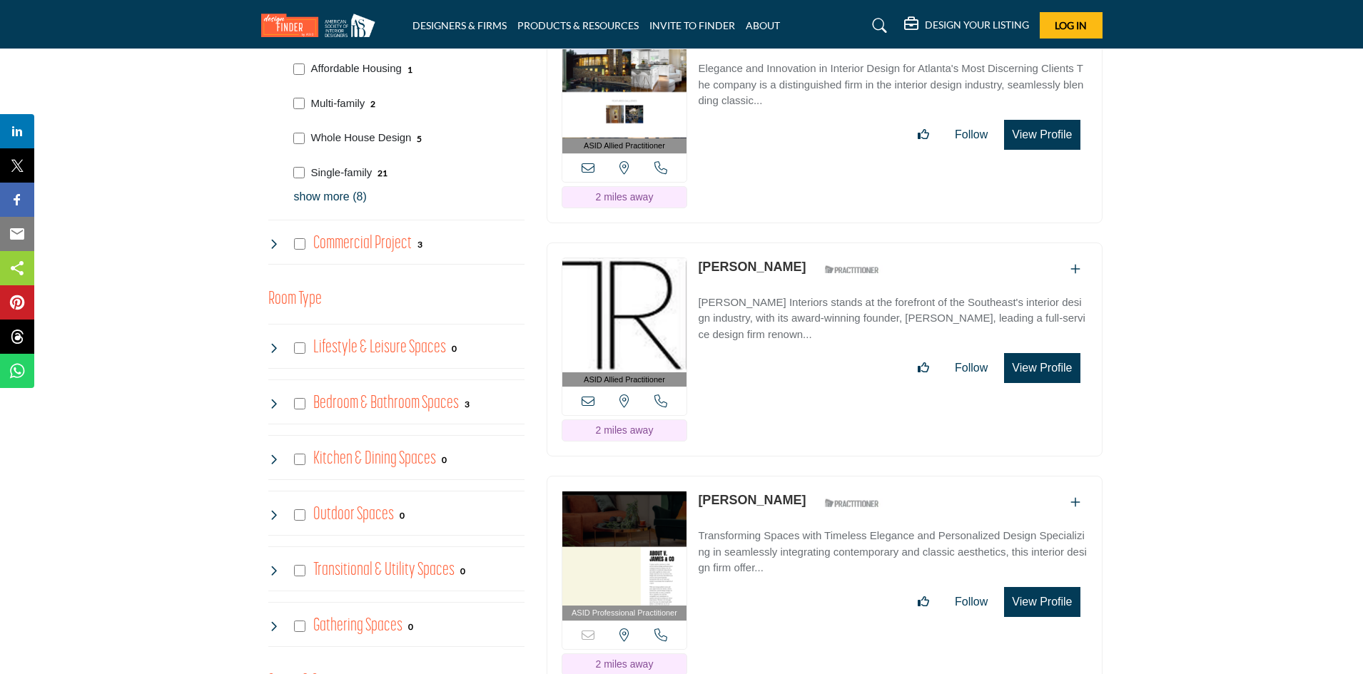
drag, startPoint x: 1034, startPoint y: 330, endPoint x: 1025, endPoint y: 347, distance: 19.5
click at [1034, 353] on button "View Profile" at bounding box center [1042, 368] width 76 height 30
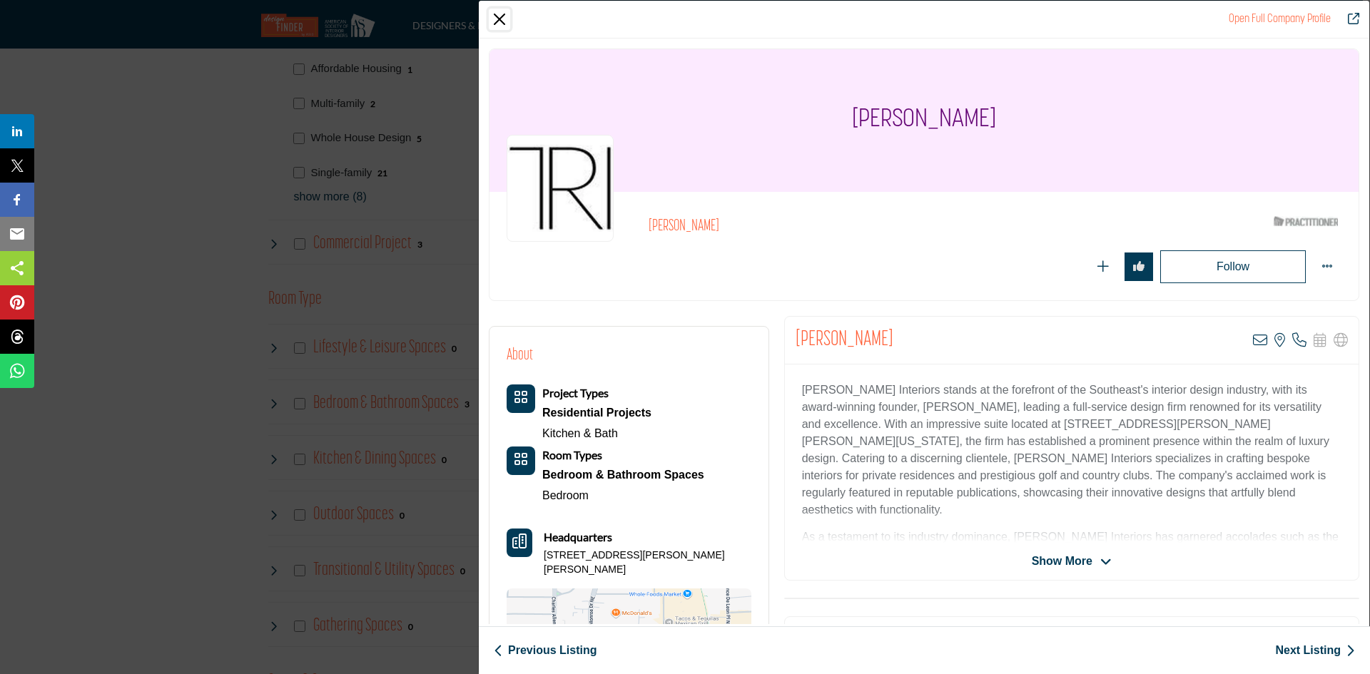
click at [508, 19] on button "Close" at bounding box center [499, 19] width 21 height 21
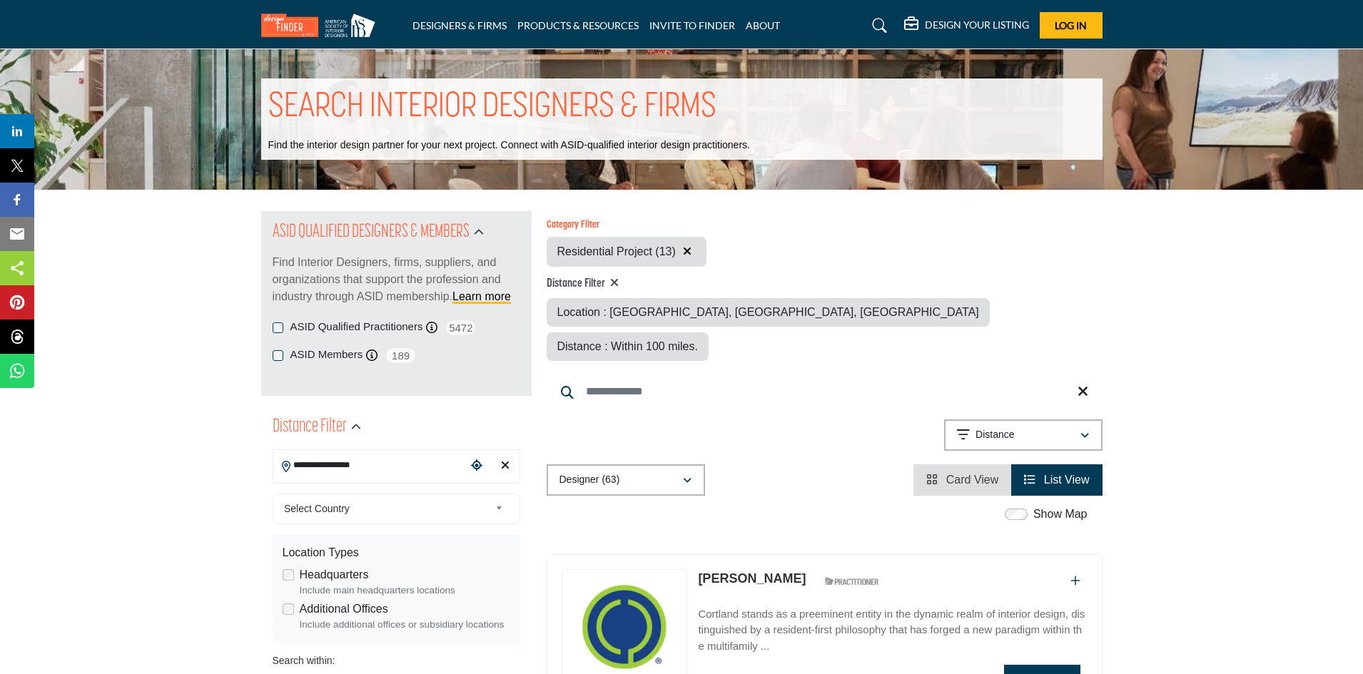
scroll to position [0, 0]
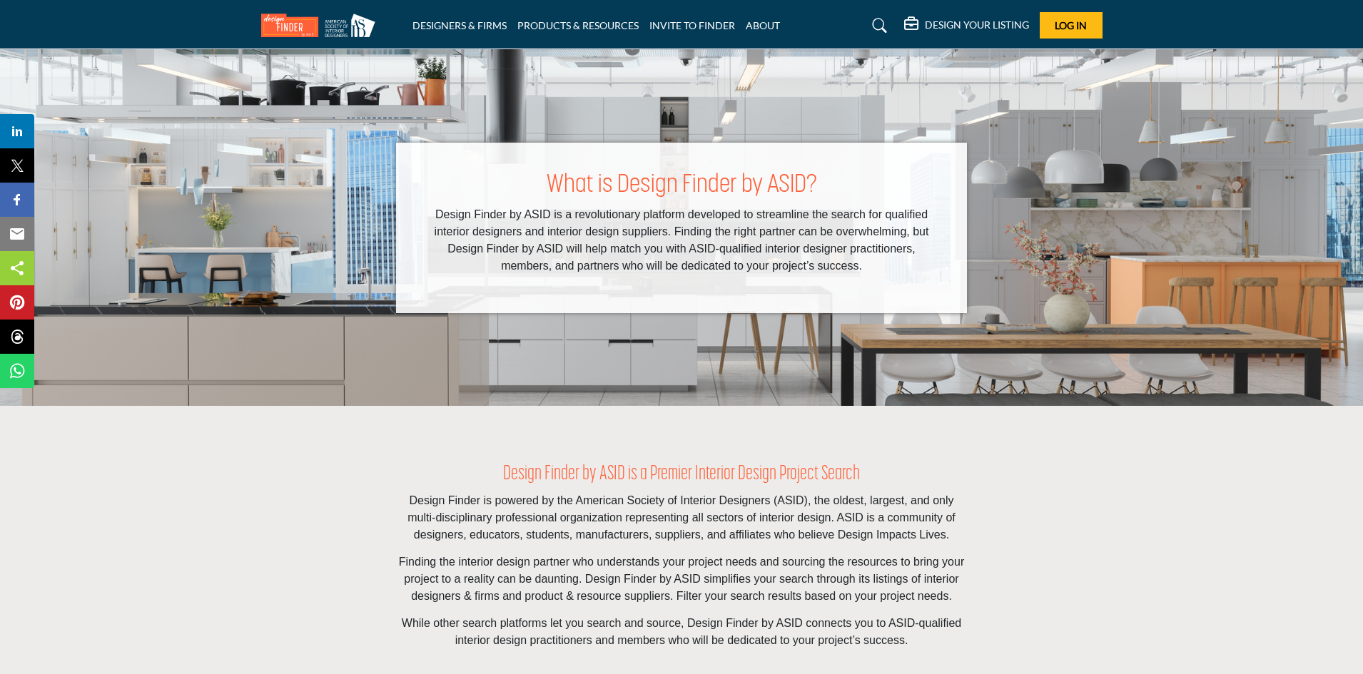
click at [279, 18] on img at bounding box center [321, 26] width 121 height 24
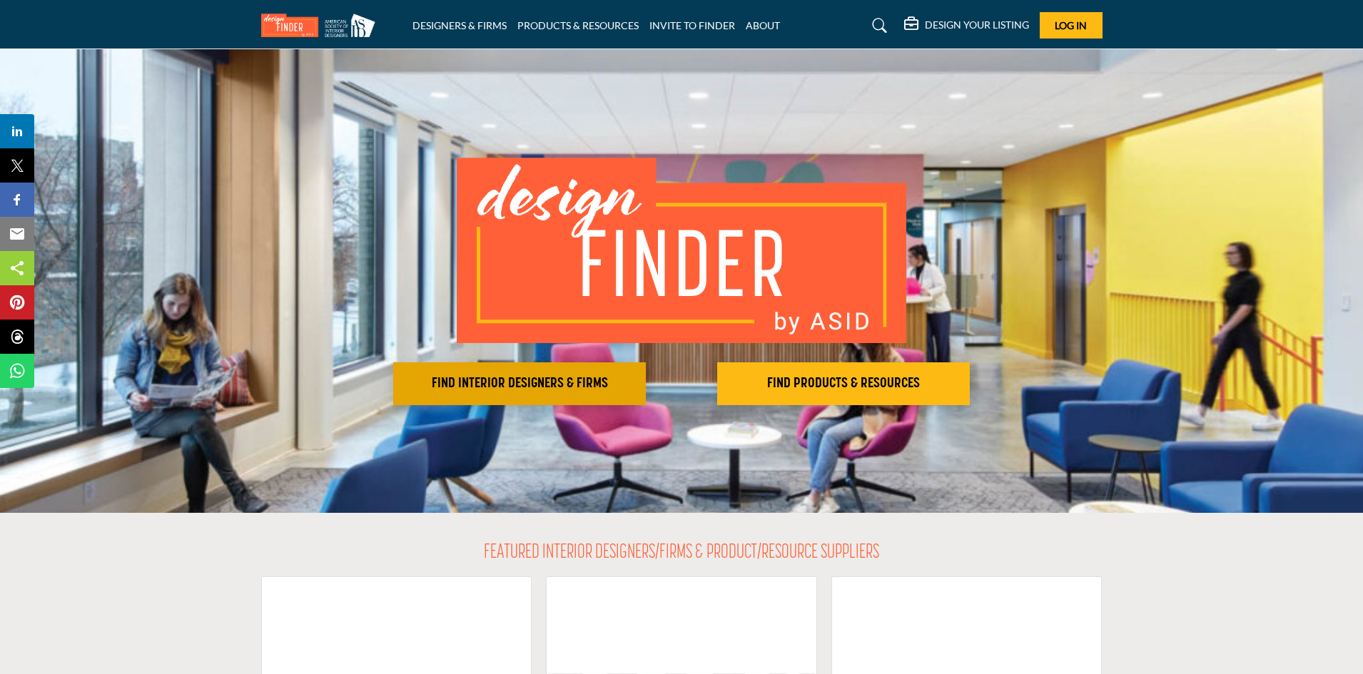
click at [464, 383] on h2 "FIND INTERIOR DESIGNERS & FIRMS" at bounding box center [519, 383] width 244 height 17
